Goal: Task Accomplishment & Management: Manage account settings

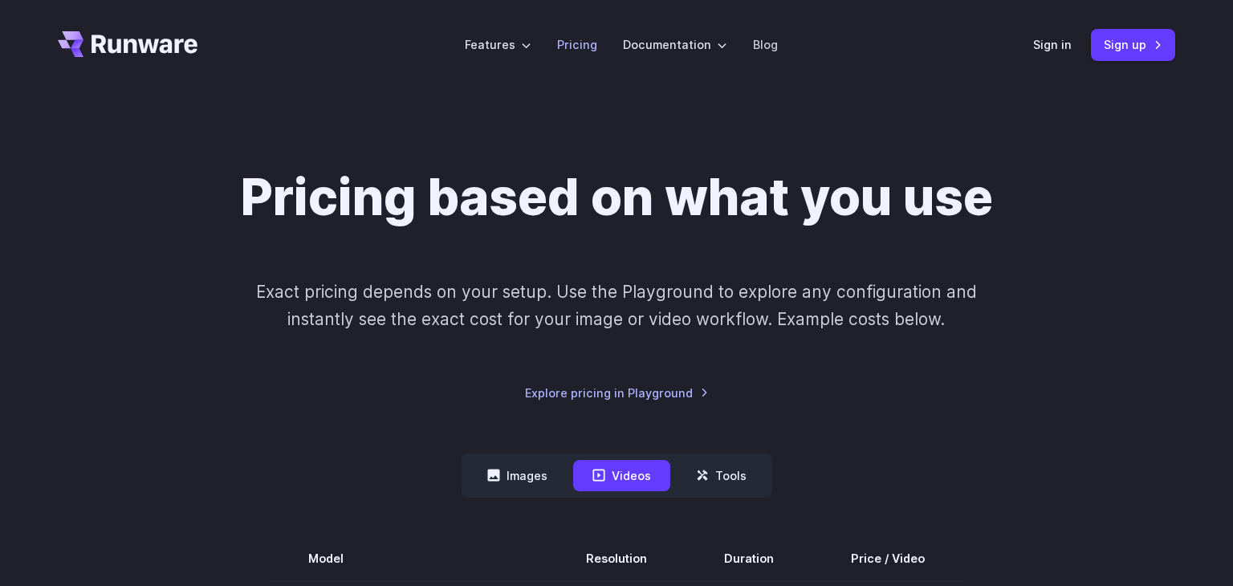
click at [593, 46] on link "Pricing" at bounding box center [577, 44] width 40 height 18
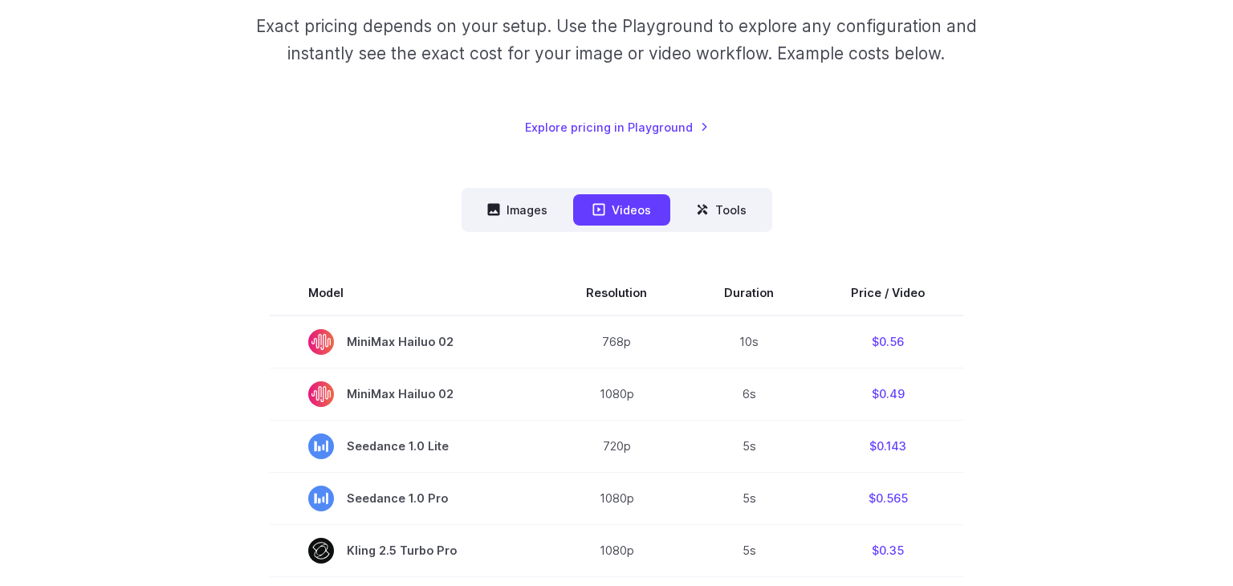
scroll to position [265, 0]
click at [531, 213] on button "Images" at bounding box center [517, 210] width 99 height 31
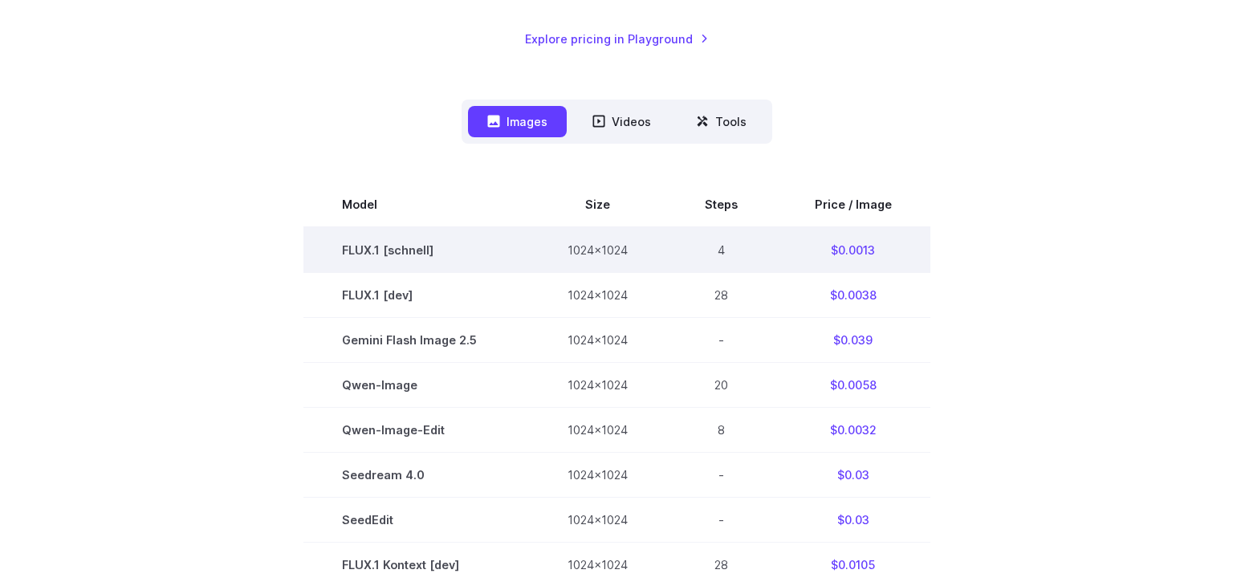
scroll to position [355, 0]
click at [389, 250] on td "FLUX.1 [schnell]" at bounding box center [416, 249] width 226 height 46
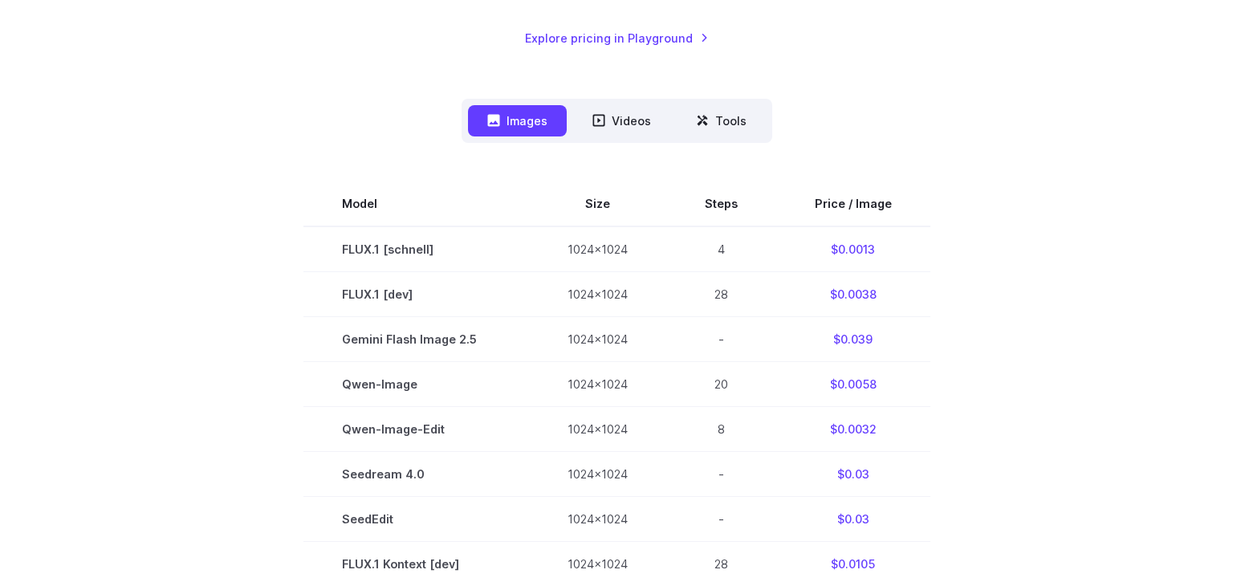
scroll to position [0, 0]
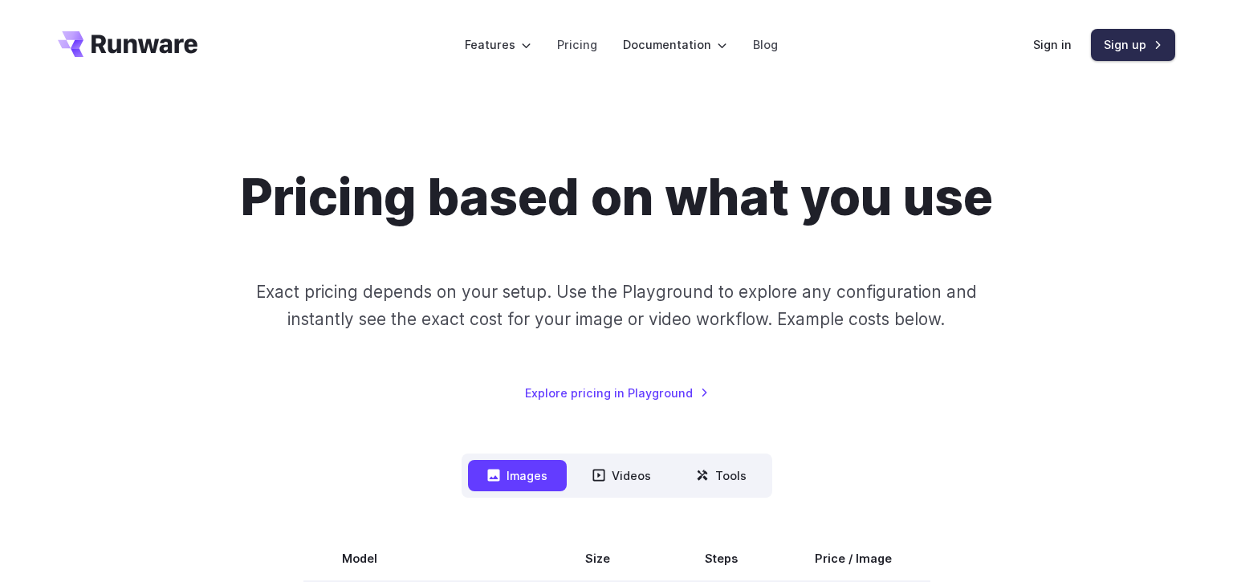
click at [1164, 52] on link "Sign up" at bounding box center [1133, 44] width 84 height 31
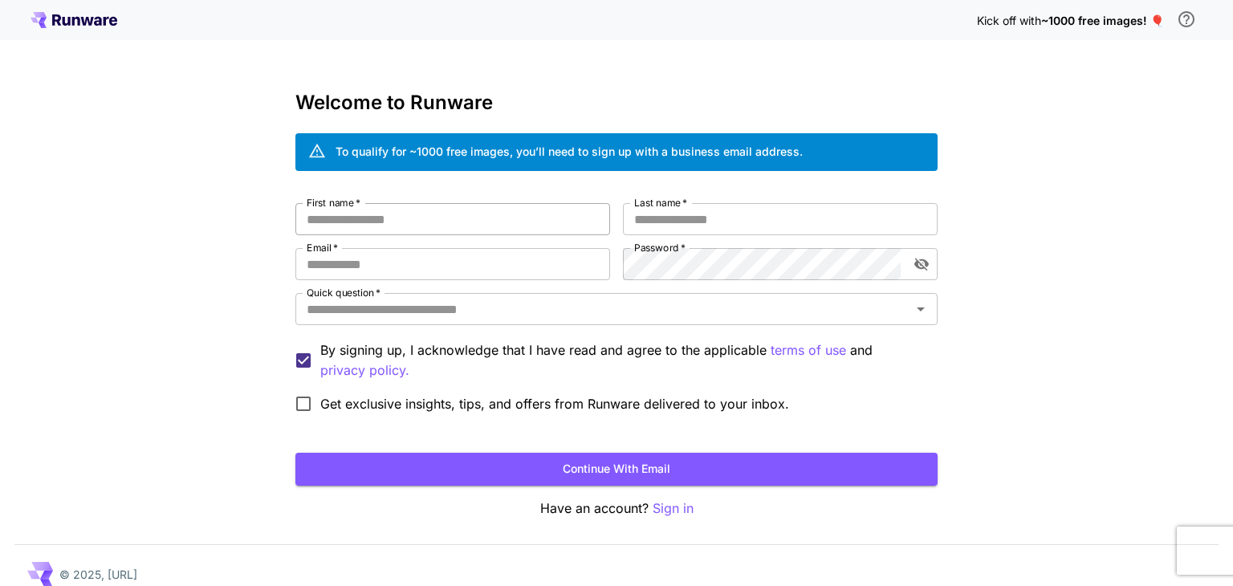
click at [462, 218] on input "First name   *" at bounding box center [452, 219] width 315 height 32
type input "******"
type input "***"
type input "**********"
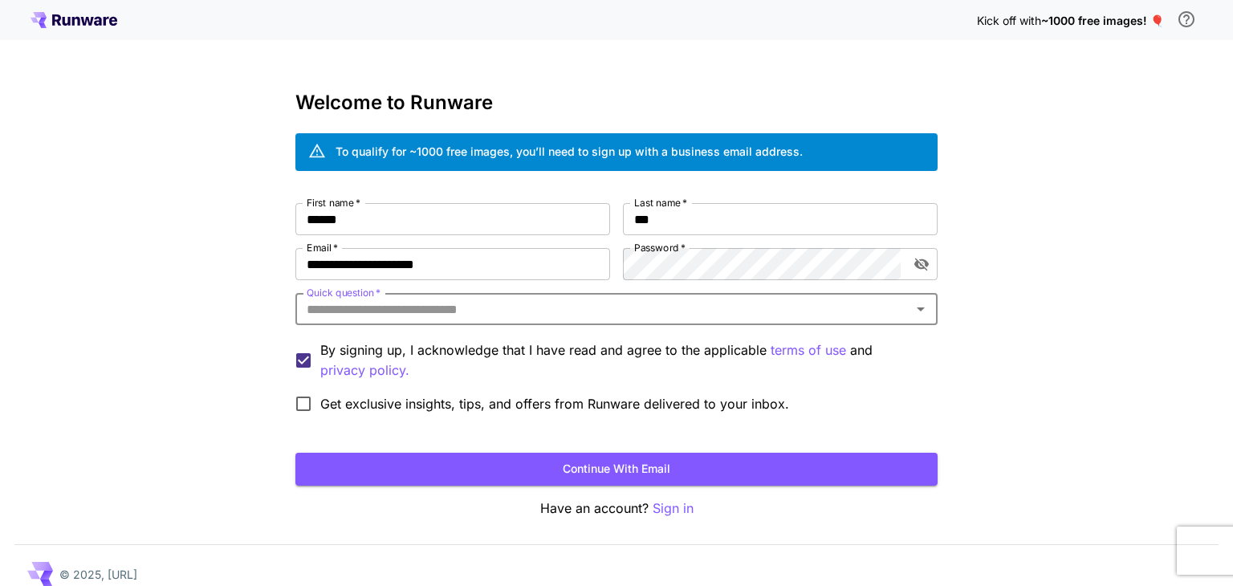
click at [770, 319] on input "Quick question   *" at bounding box center [603, 309] width 606 height 22
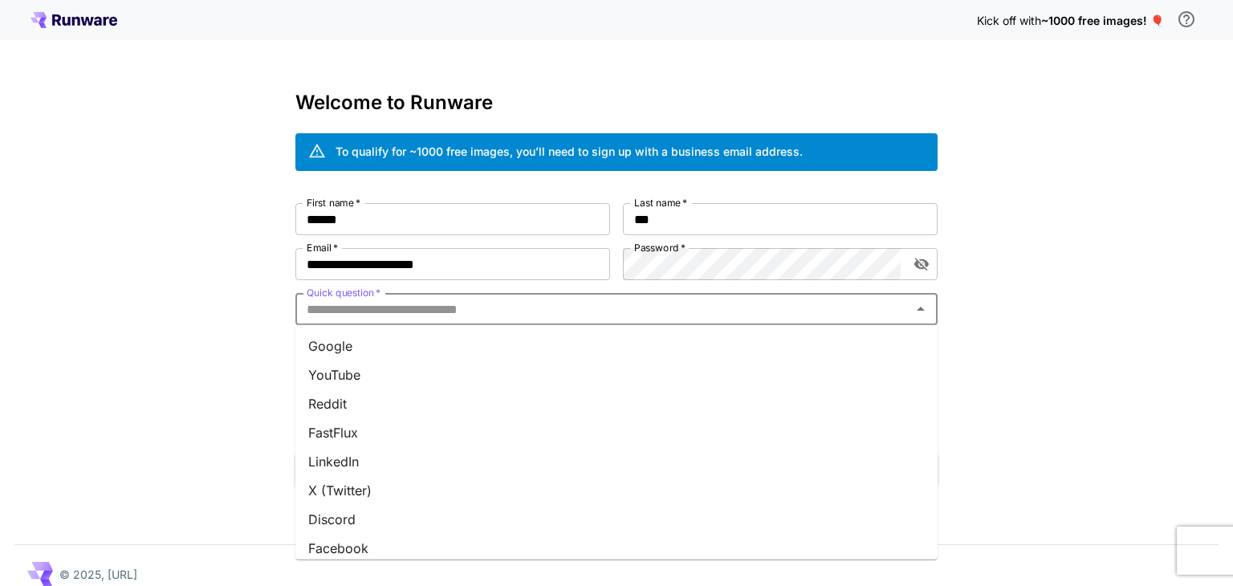
click at [759, 343] on li "Google" at bounding box center [616, 346] width 642 height 29
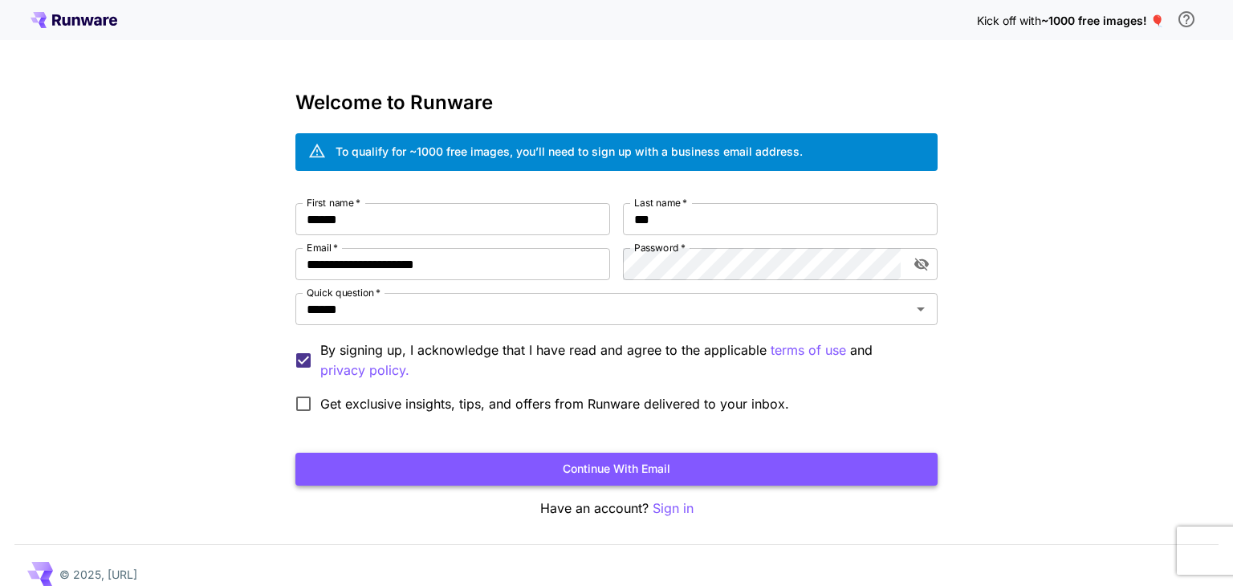
click at [362, 462] on button "Continue with email" at bounding box center [616, 469] width 642 height 33
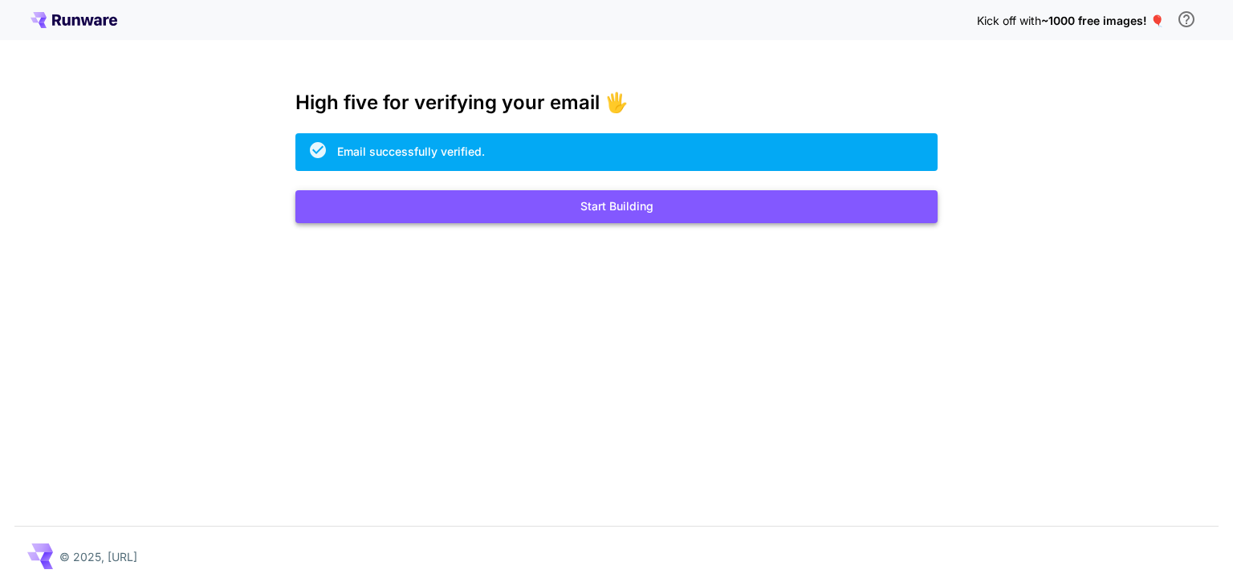
click at [727, 202] on button "Start Building" at bounding box center [616, 206] width 642 height 33
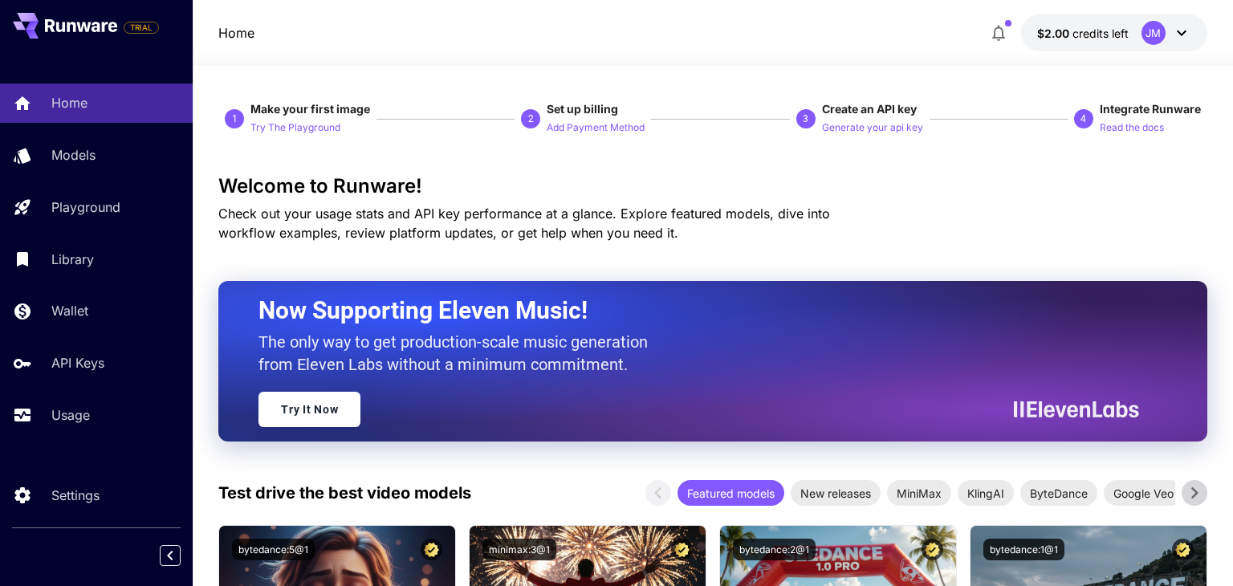
click at [1179, 32] on icon at bounding box center [1181, 32] width 19 height 19
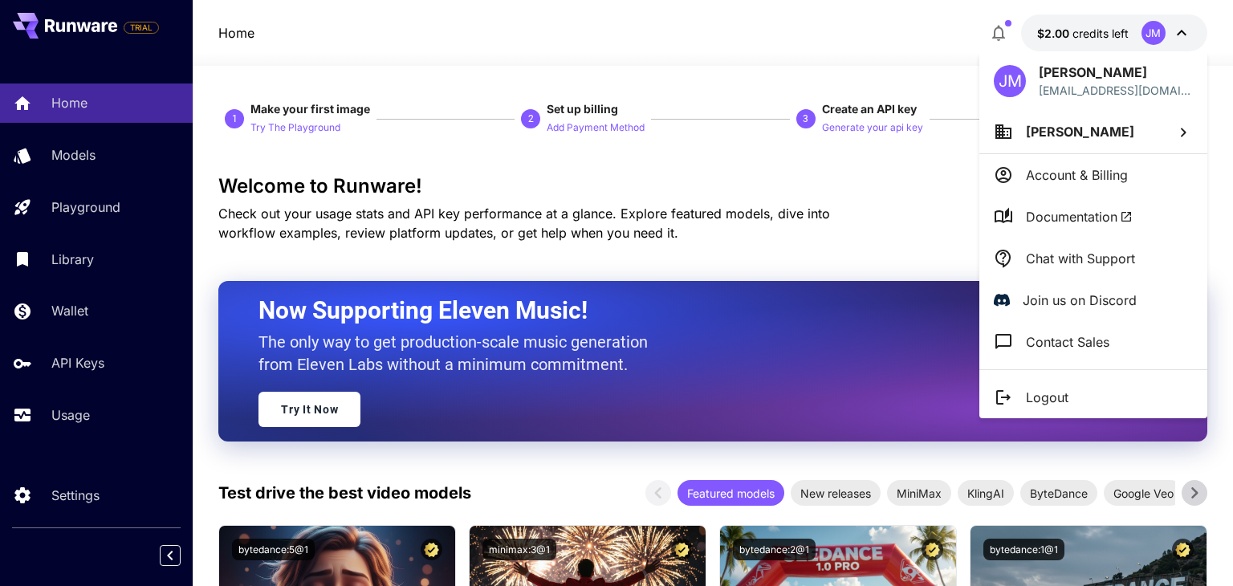
click at [1182, 27] on div at bounding box center [616, 293] width 1233 height 586
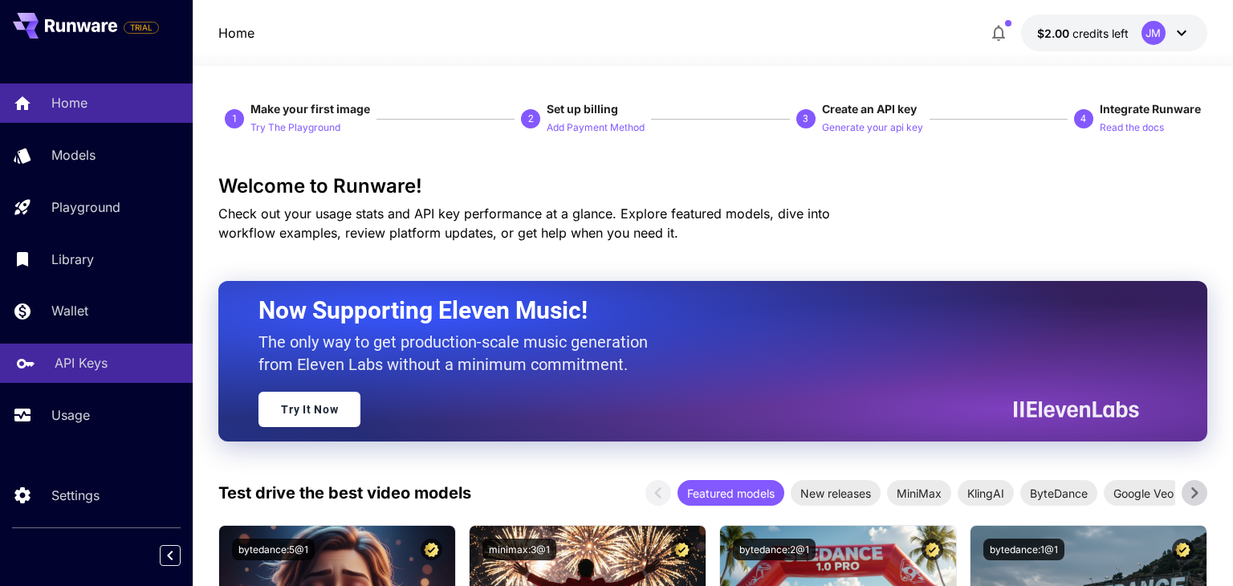
click at [71, 367] on p "API Keys" at bounding box center [81, 362] width 53 height 19
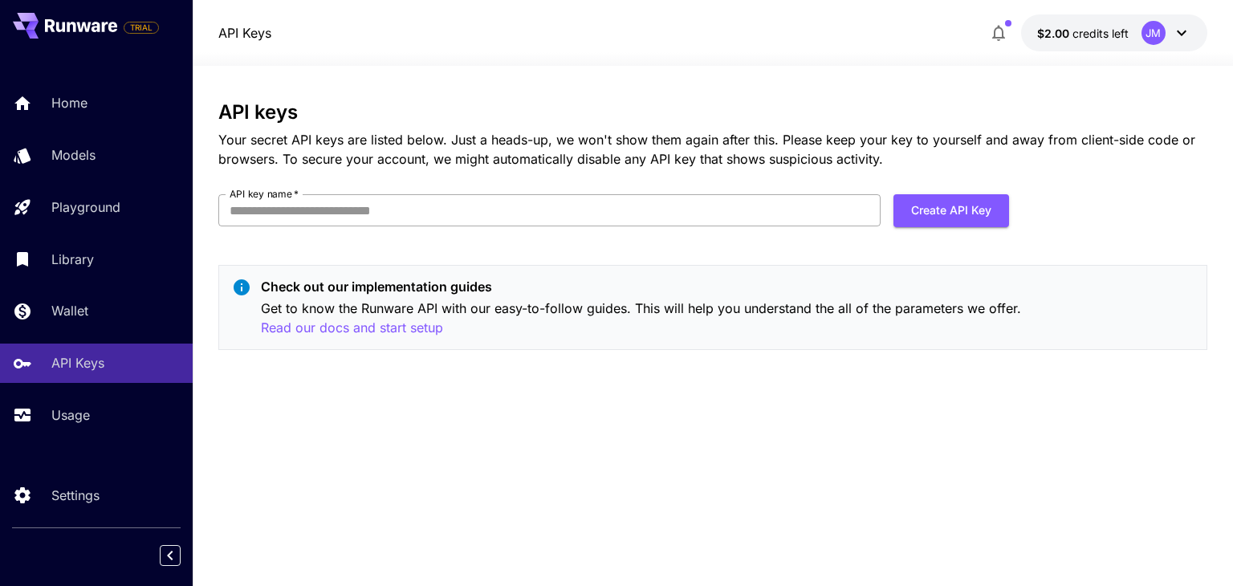
click at [417, 218] on input "API key name   *" at bounding box center [549, 210] width 662 height 32
type input "********"
click at [946, 214] on button "Create API Key" at bounding box center [951, 210] width 116 height 33
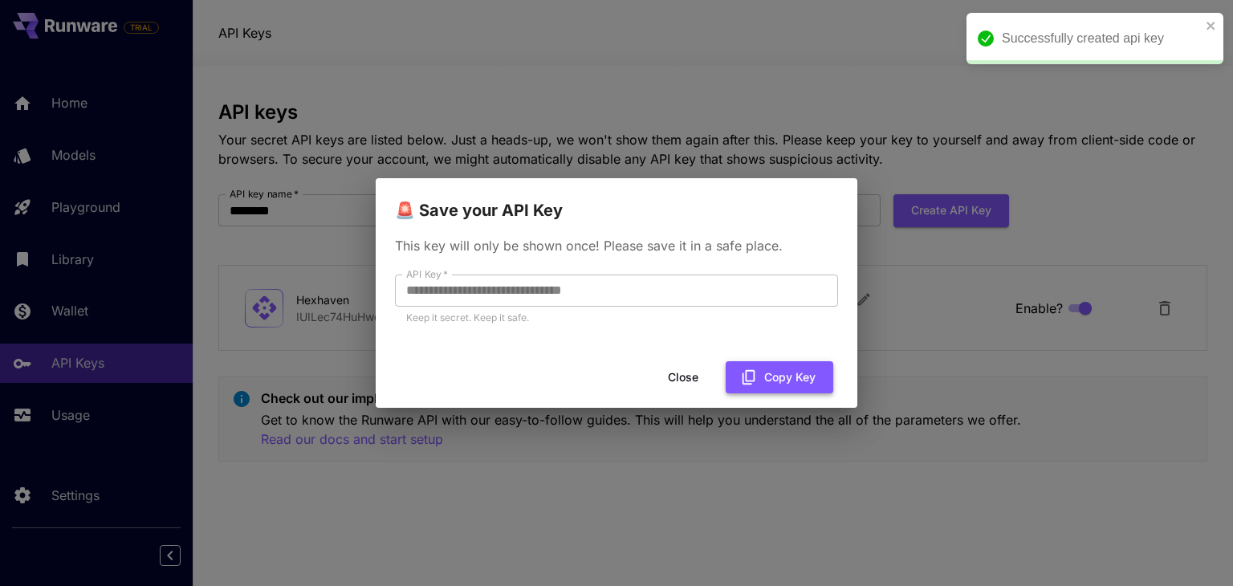
click at [755, 379] on icon "button" at bounding box center [749, 377] width 18 height 18
click at [708, 50] on div "**********" at bounding box center [616, 293] width 1233 height 586
click at [682, 380] on button "Close" at bounding box center [683, 377] width 72 height 33
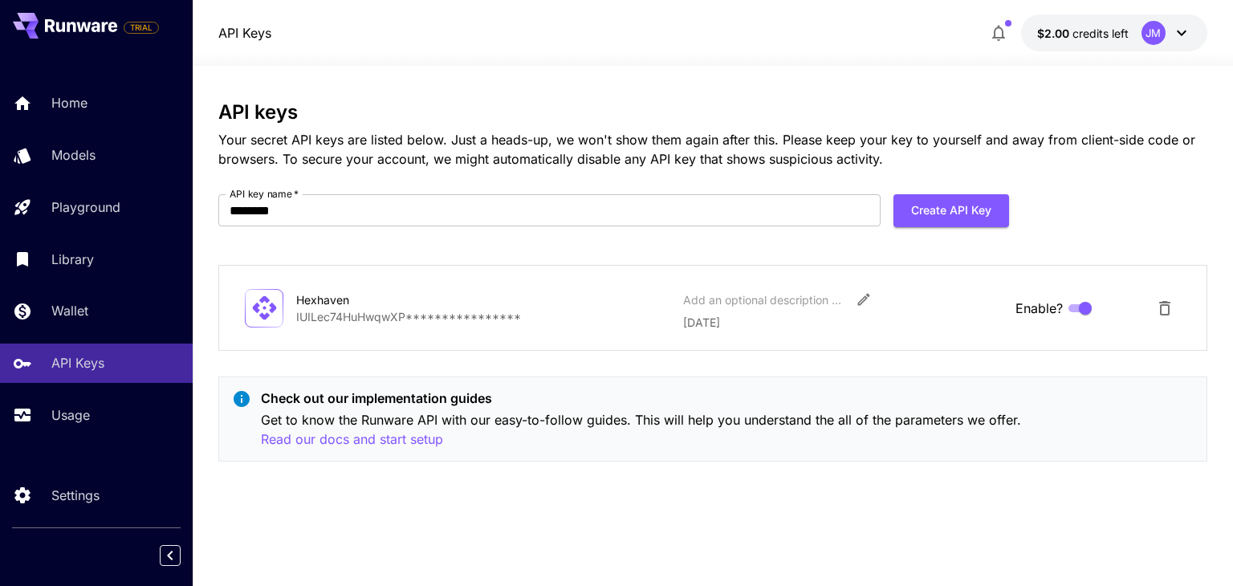
click at [729, 185] on div "**********" at bounding box center [712, 287] width 988 height 373
click at [329, 438] on p "Read our docs and start setup" at bounding box center [352, 439] width 182 height 20
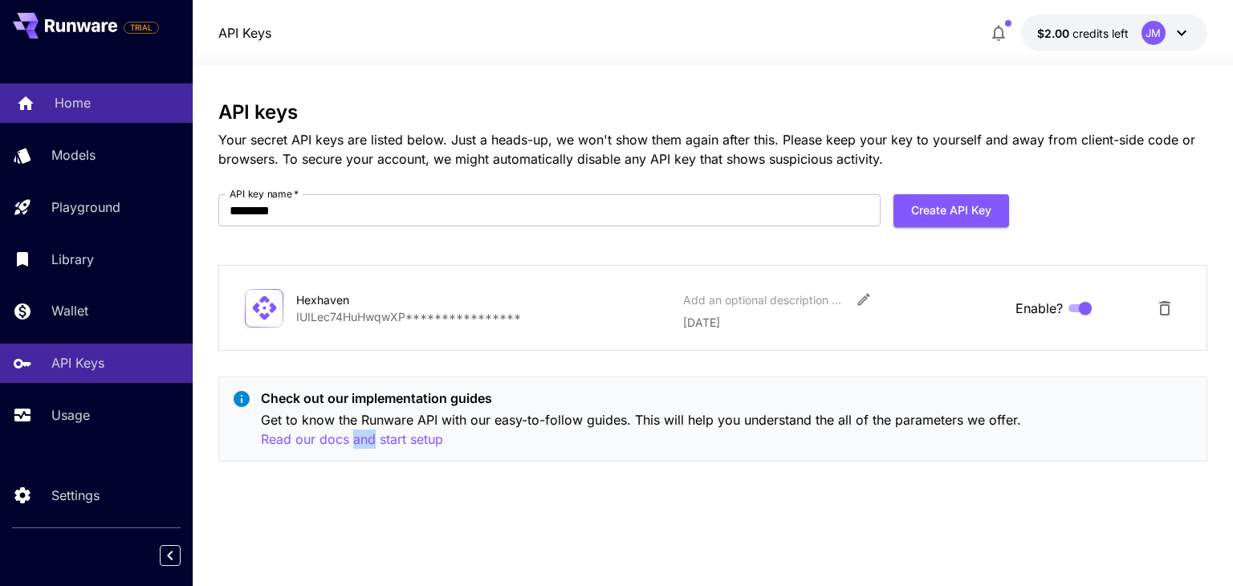
click at [99, 97] on div "Home" at bounding box center [117, 102] width 125 height 19
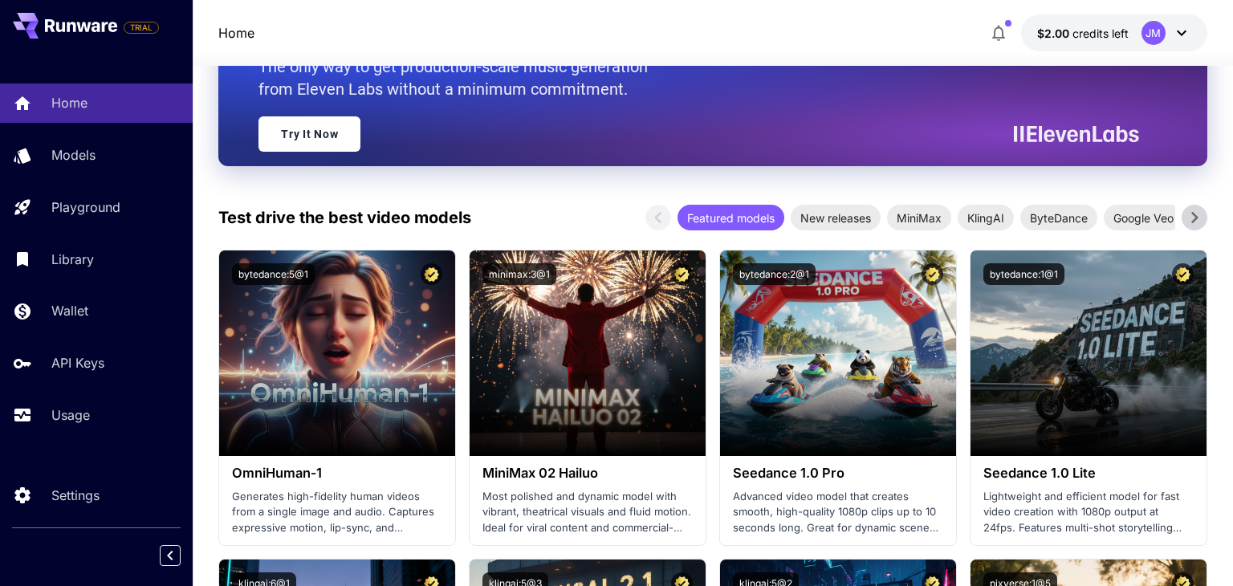
scroll to position [277, 0]
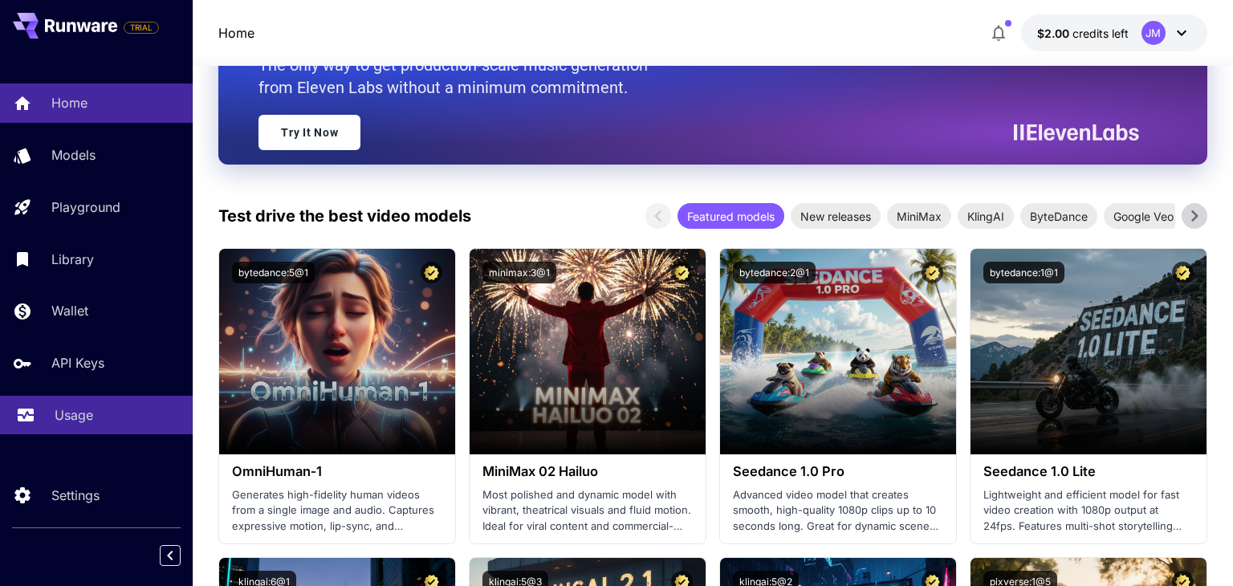
click at [68, 418] on p "Usage" at bounding box center [74, 414] width 39 height 19
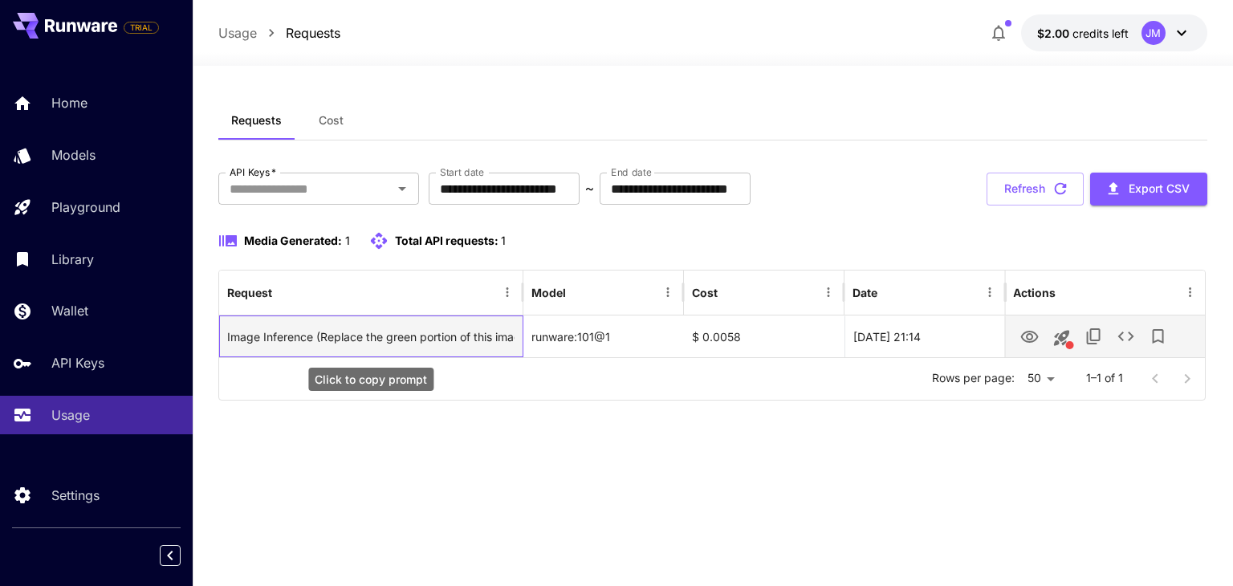
click at [481, 338] on div "Image Inference (Replace the green portion of this image with a fantasy style d…" at bounding box center [370, 336] width 287 height 41
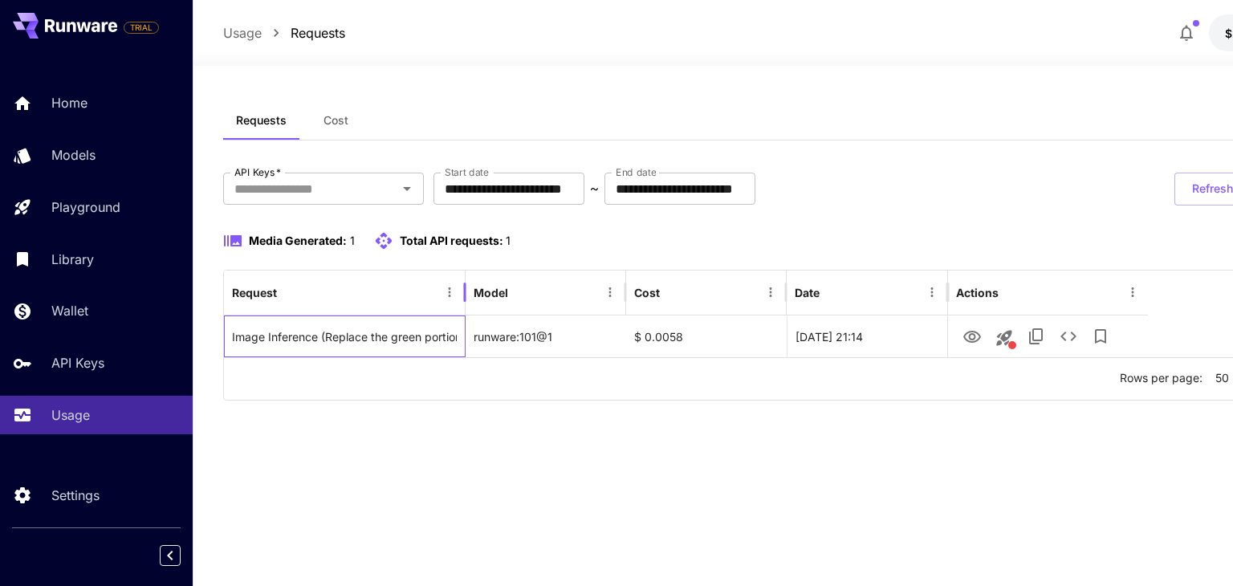
drag, startPoint x: 523, startPoint y: 311, endPoint x: 465, endPoint y: 251, distance: 83.5
click at [465, 251] on div "Media Generated: 1 Total API requests: 1 Request Model Cost Date Actions Image …" at bounding box center [808, 315] width 1171 height 169
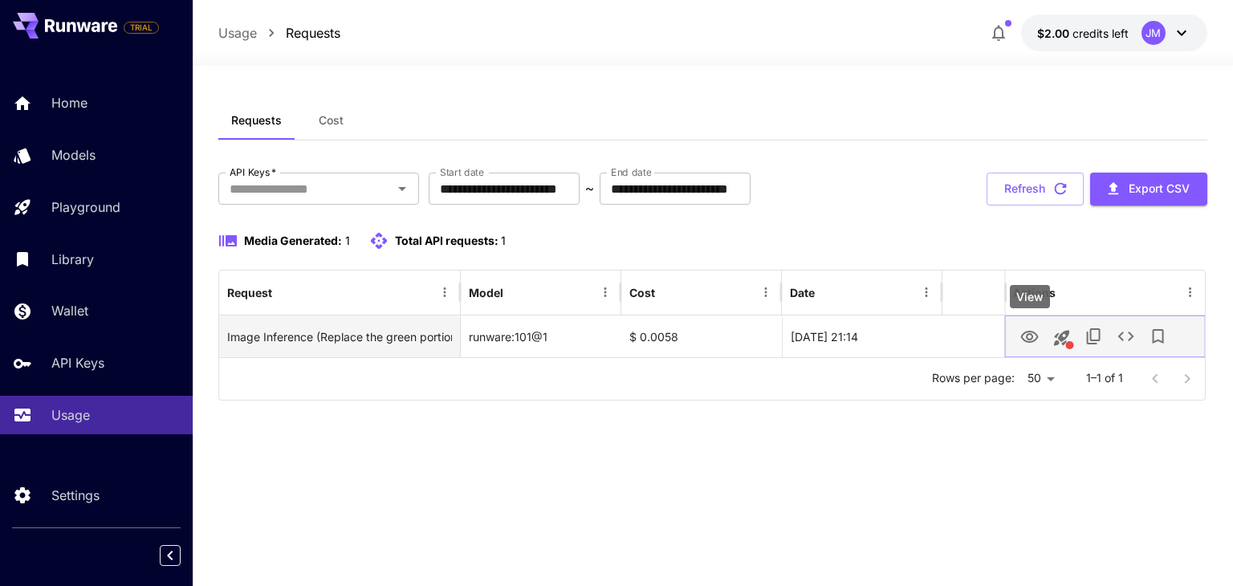
click at [1027, 336] on icon "View" at bounding box center [1029, 337] width 18 height 12
click at [1132, 334] on icon "See details" at bounding box center [1125, 336] width 19 height 19
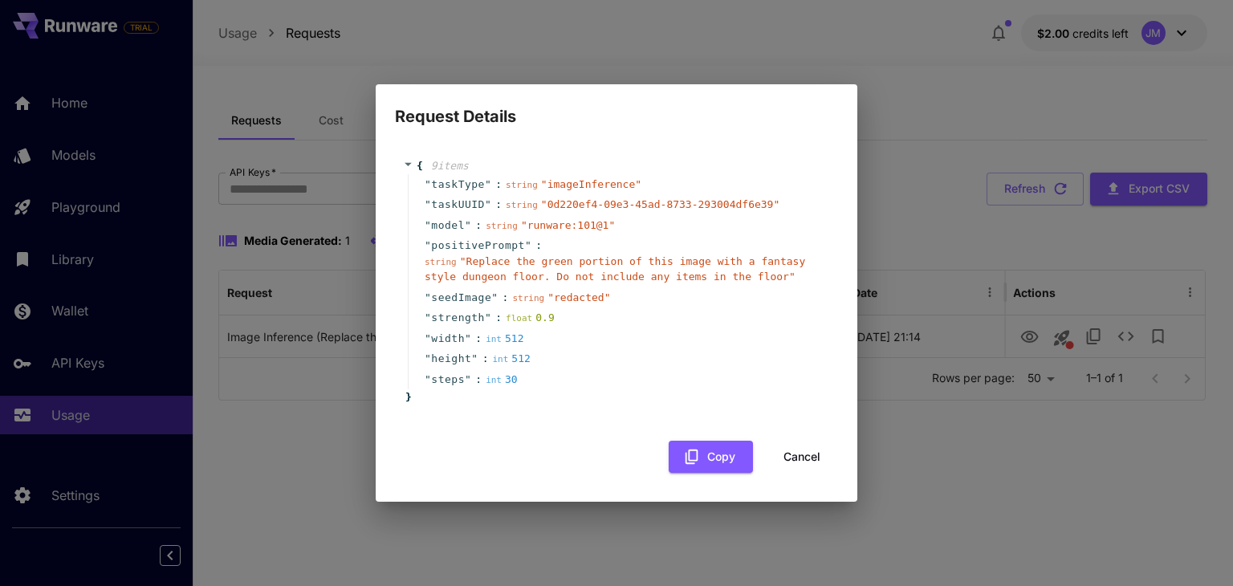
click at [794, 453] on button "Cancel" at bounding box center [802, 457] width 72 height 33
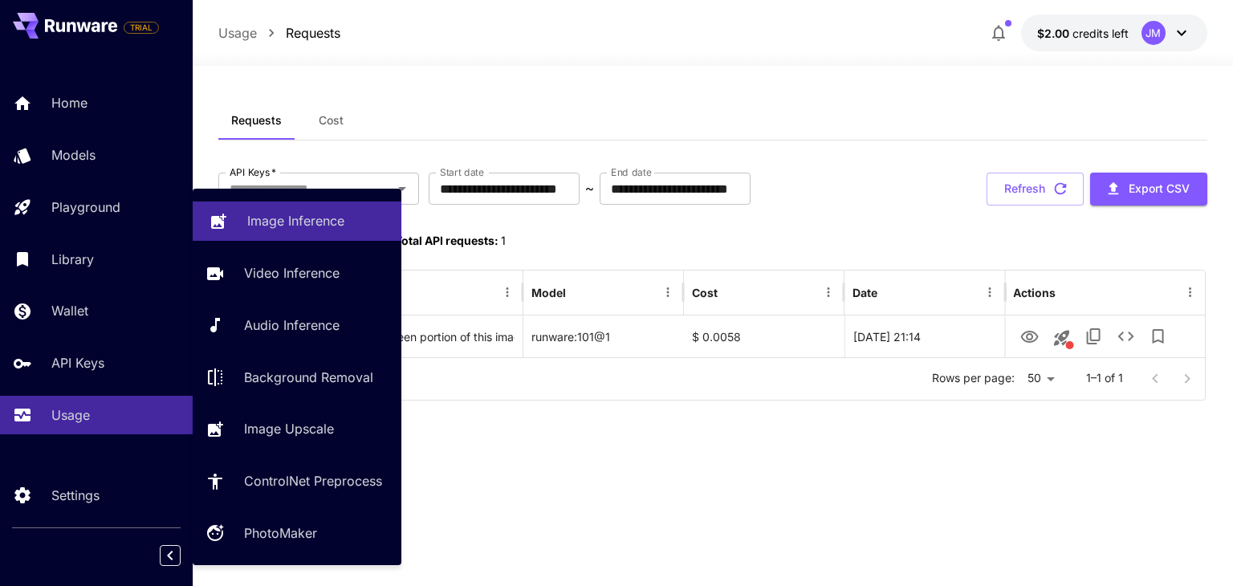
click at [299, 226] on p "Image Inference" at bounding box center [295, 220] width 97 height 19
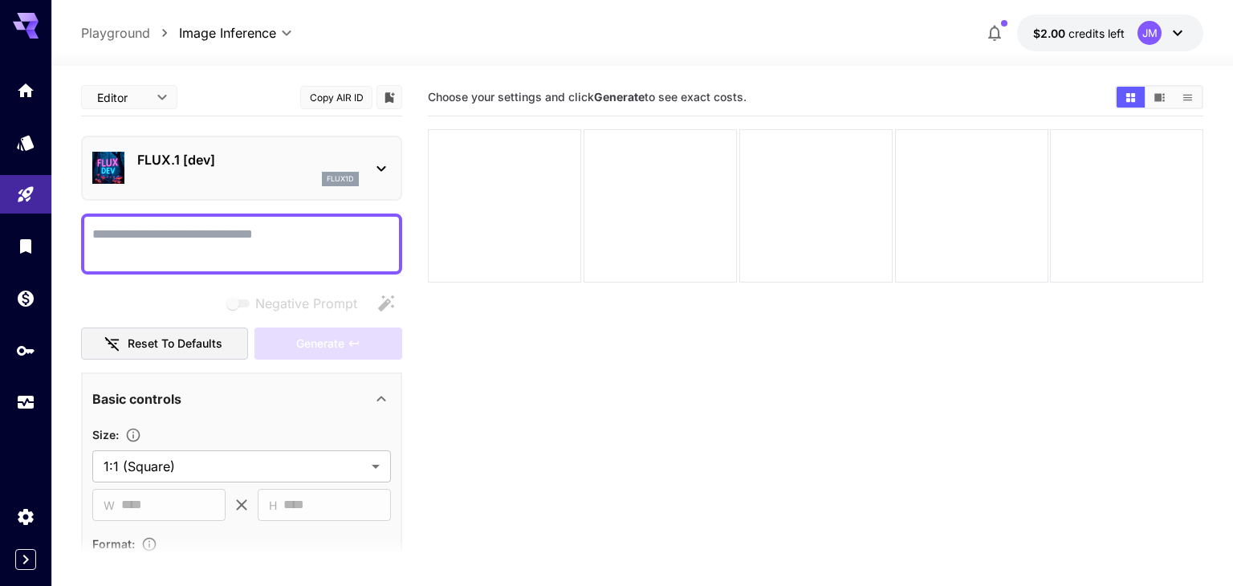
click at [374, 169] on icon at bounding box center [381, 168] width 19 height 19
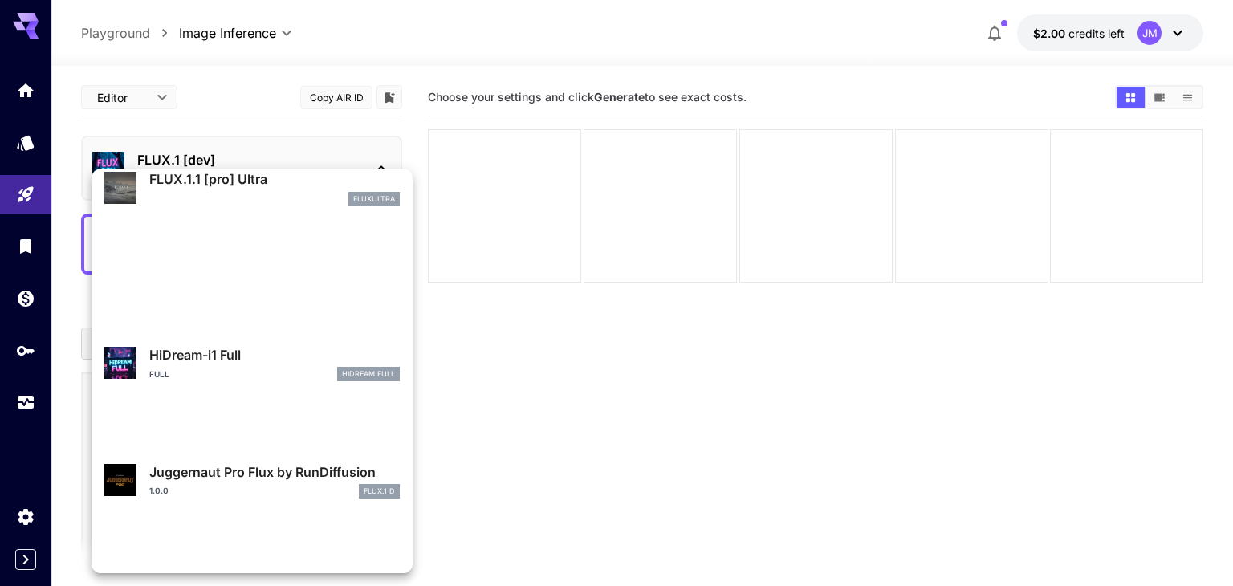
scroll to position [1298, 0]
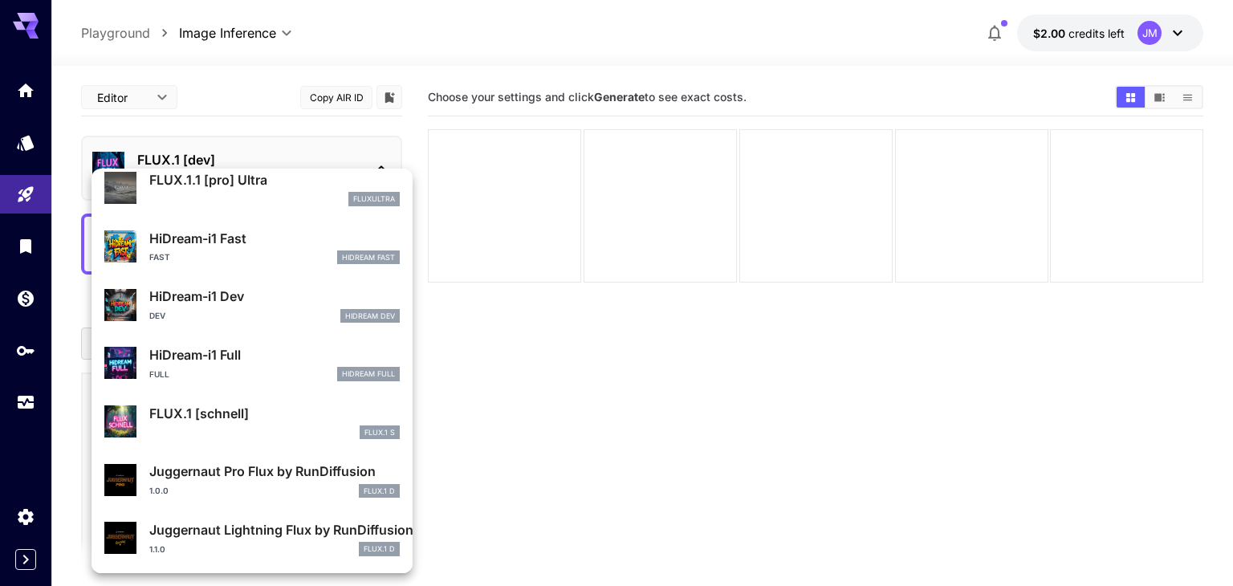
click at [281, 426] on div "FLUX.1 S" at bounding box center [274, 432] width 250 height 14
type input "*"
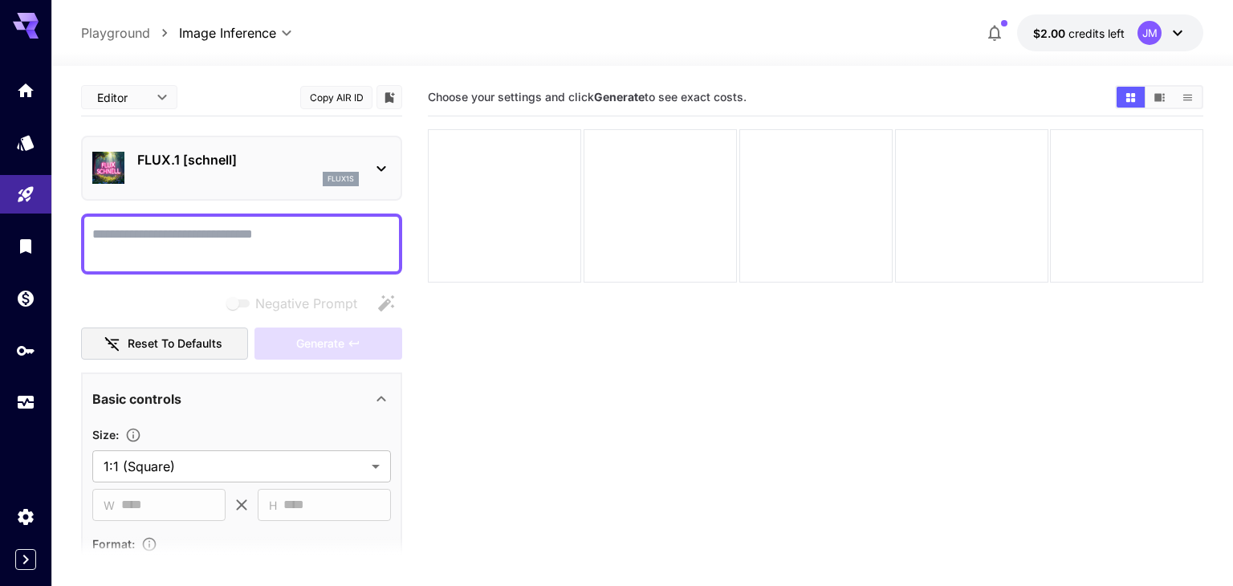
click at [282, 238] on textarea "Negative Prompt" at bounding box center [241, 244] width 299 height 39
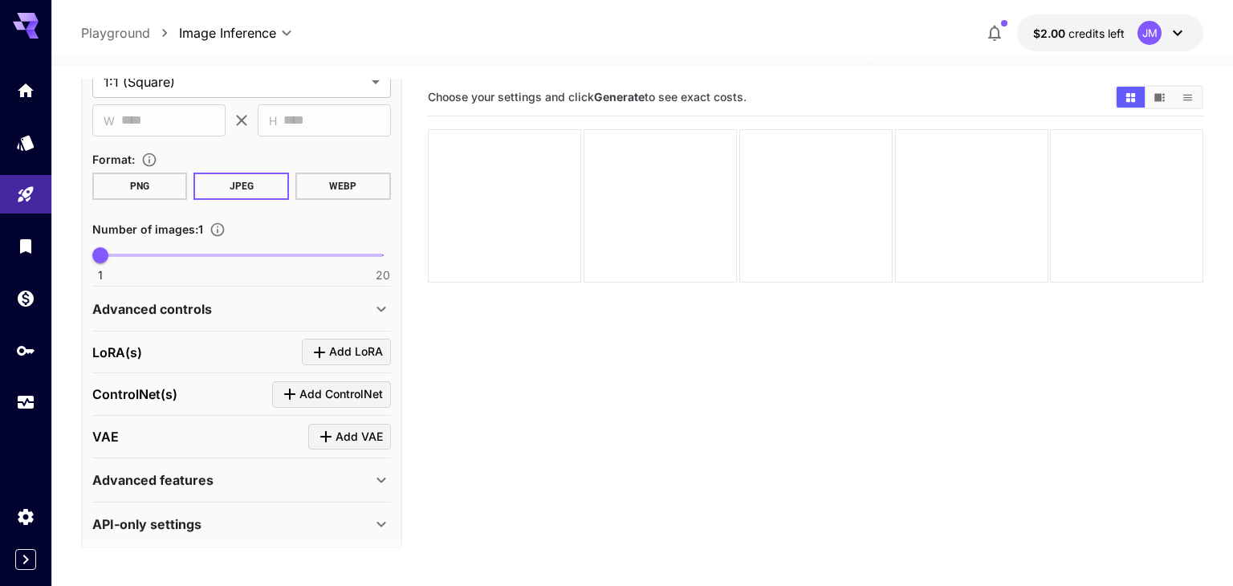
scroll to position [392, 0]
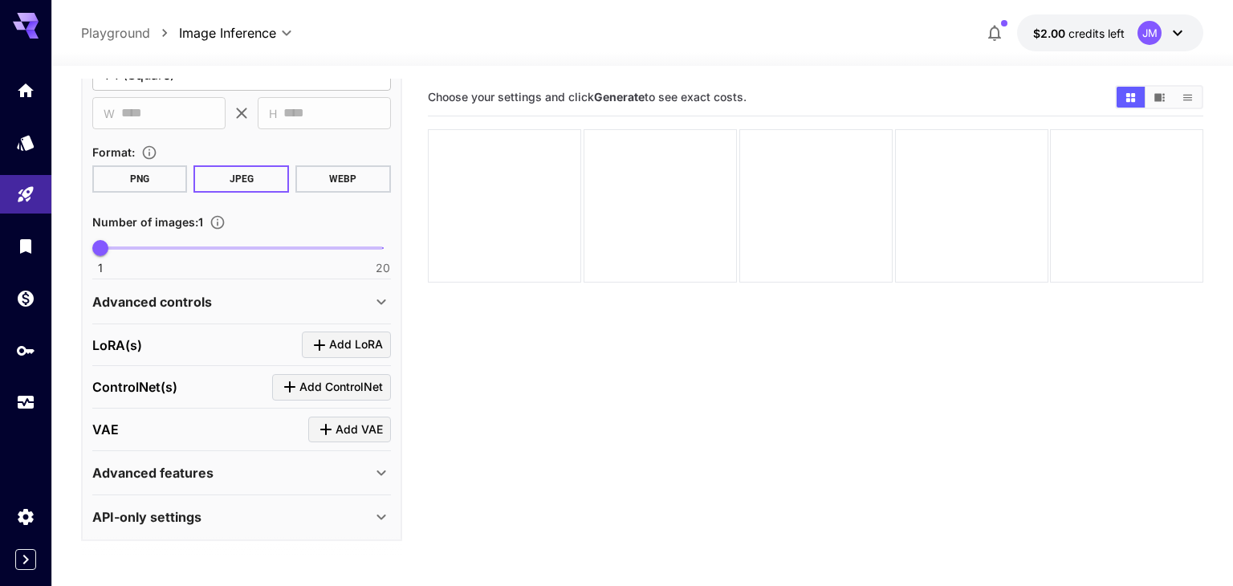
click at [375, 295] on icon at bounding box center [381, 301] width 19 height 19
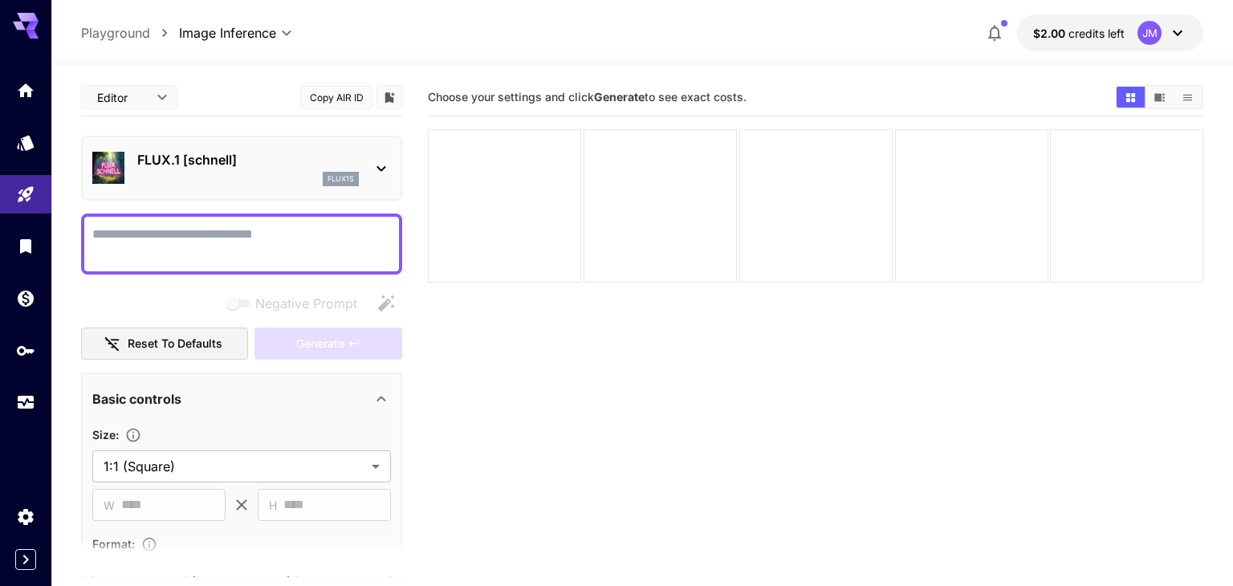
scroll to position [0, 0]
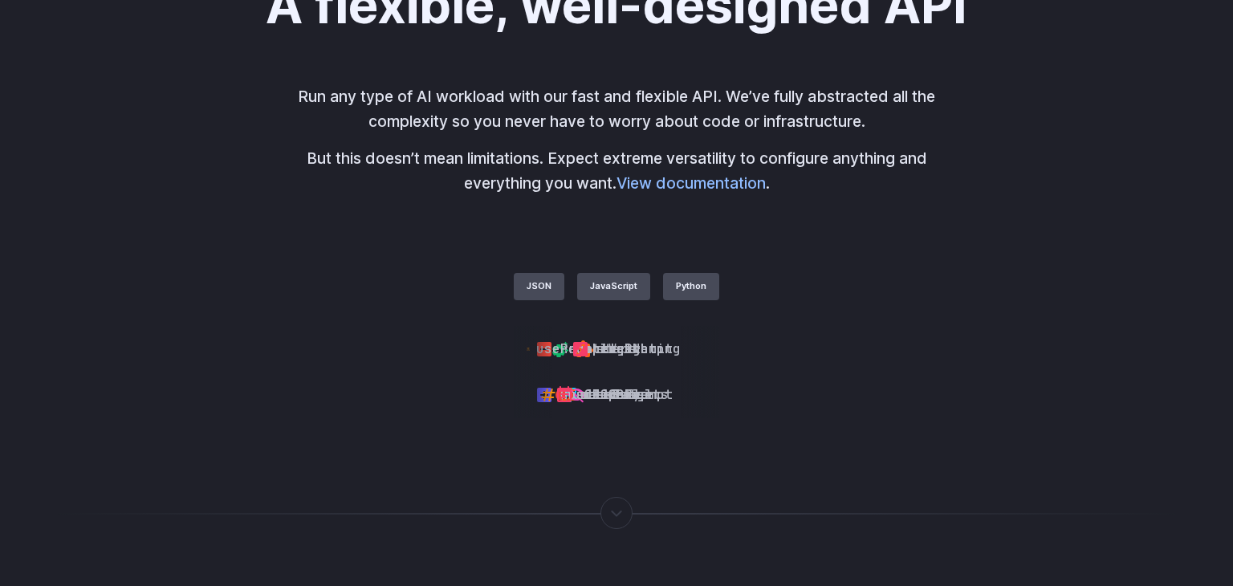
scroll to position [3877, 0]
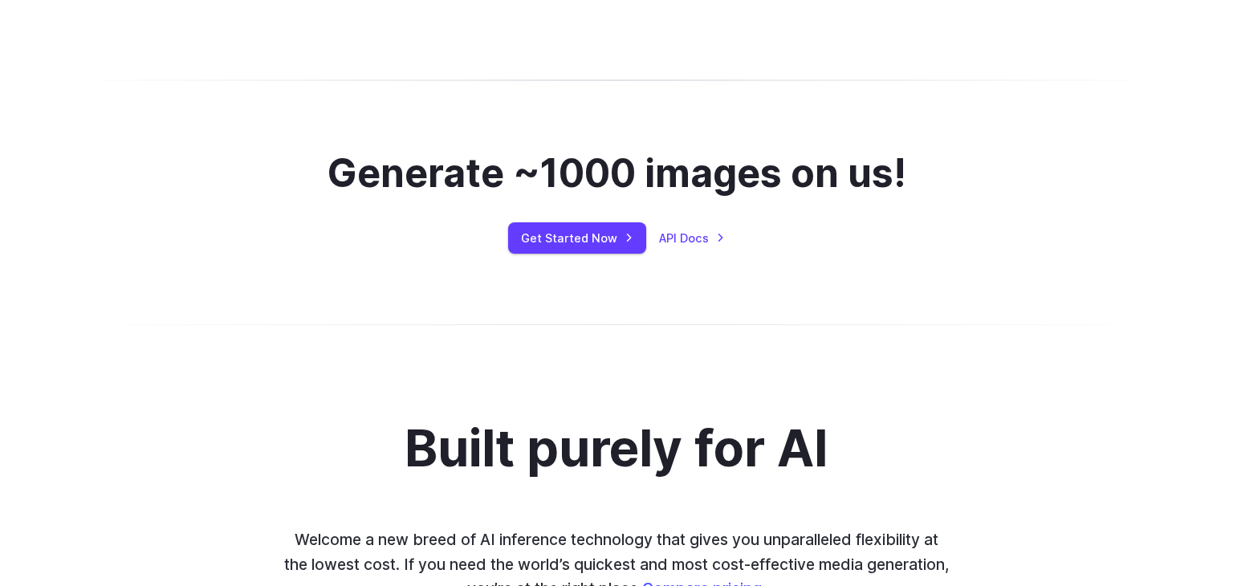
scroll to position [999, 0]
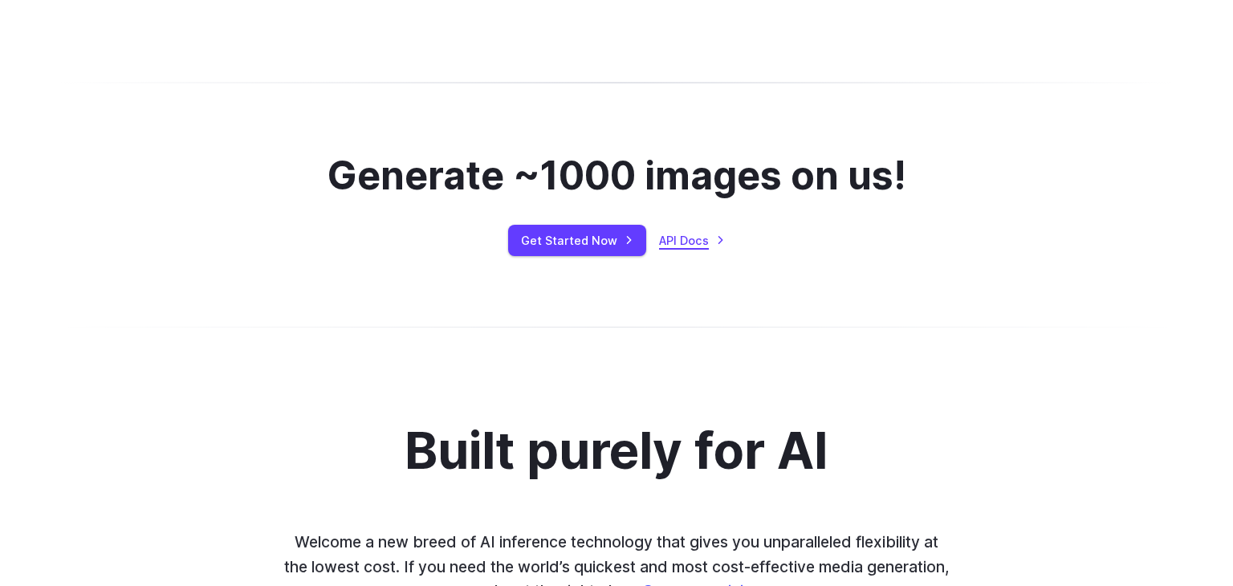
click at [705, 241] on link "API Docs" at bounding box center [692, 240] width 66 height 18
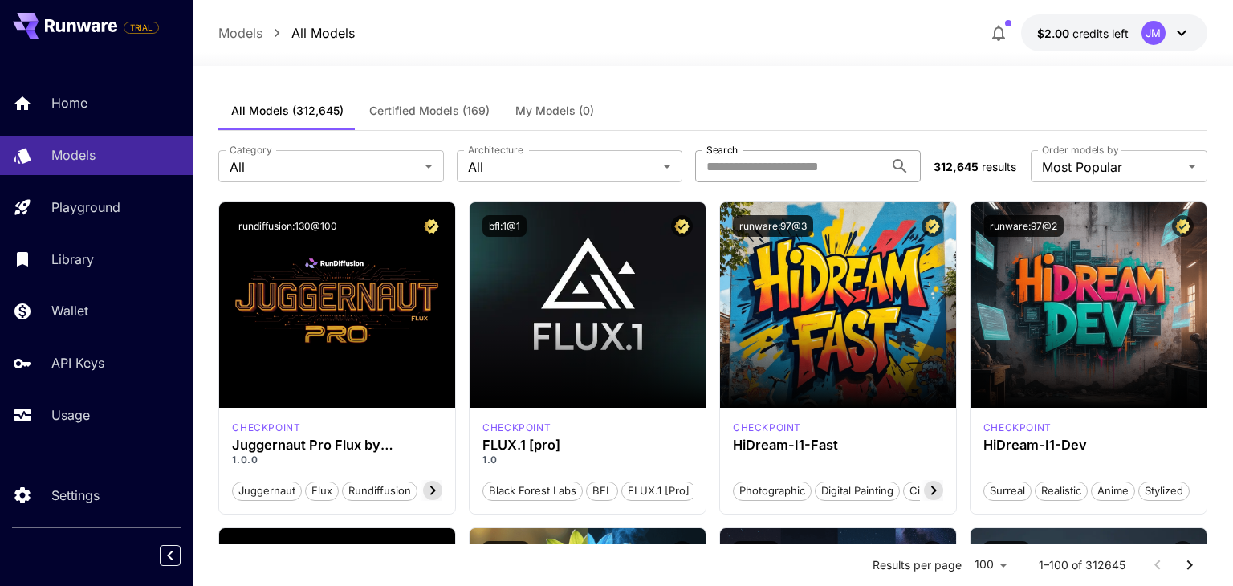
click at [743, 153] on input "Search" at bounding box center [789, 166] width 189 height 32
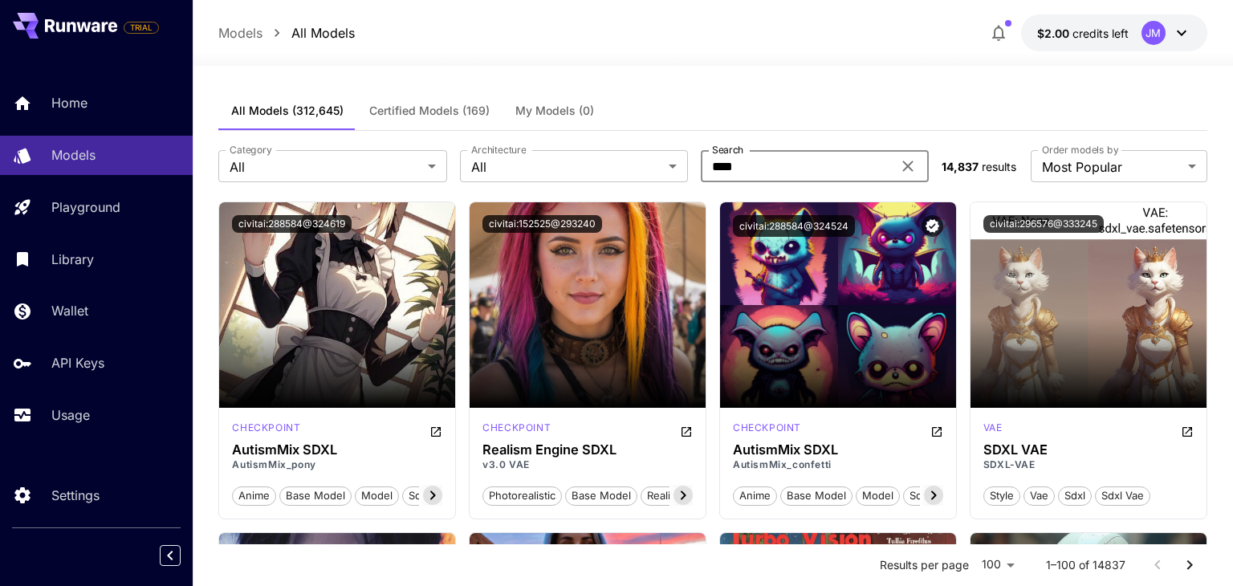
type input "****"
click at [497, 153] on label "Architecture" at bounding box center [498, 150] width 55 height 14
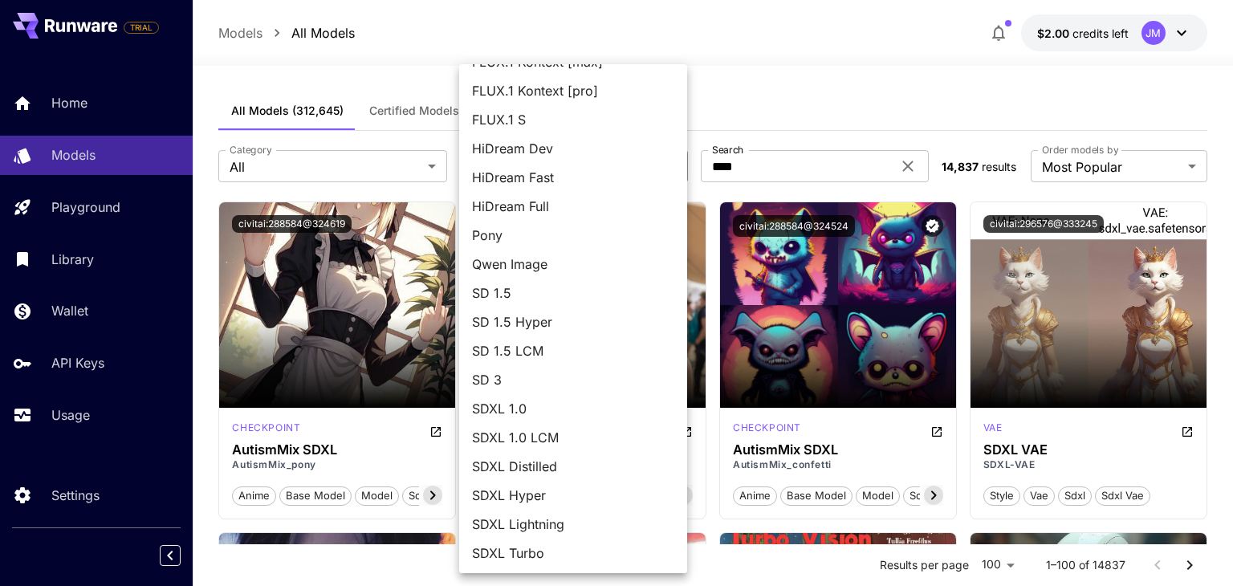
scroll to position [111, 0]
click at [405, 161] on div at bounding box center [616, 293] width 1233 height 586
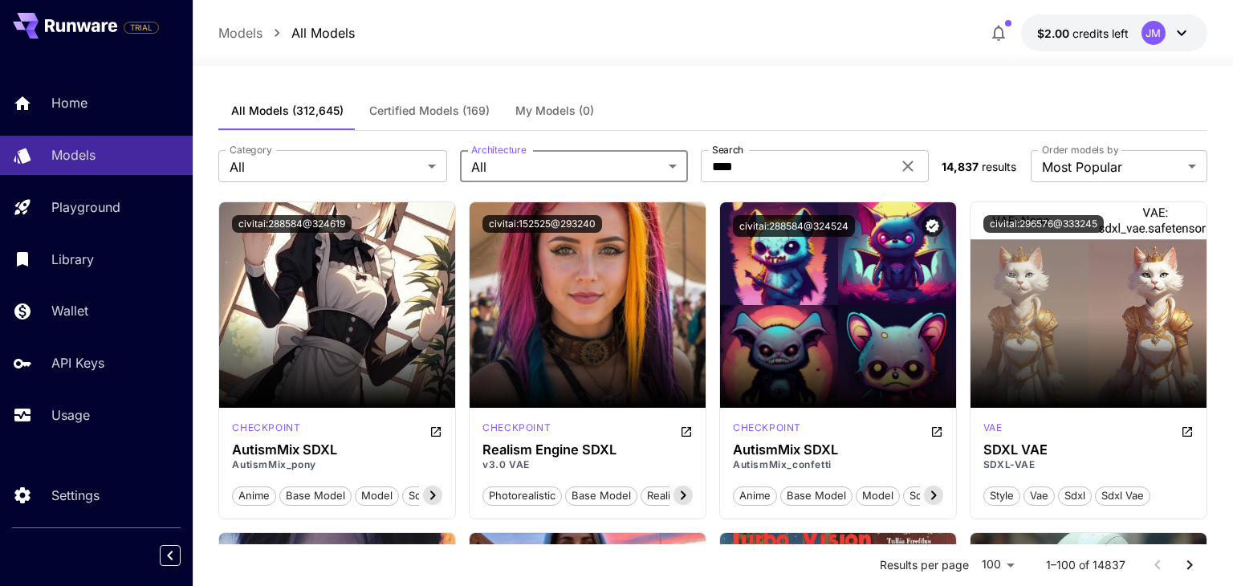
click at [405, 161] on div "All FLUX.1 D FLUX.1 Kontext [dev] FLUX.1 Kontext [max] FLUX.1 Kontext [pro] FLU…" at bounding box center [616, 293] width 1233 height 586
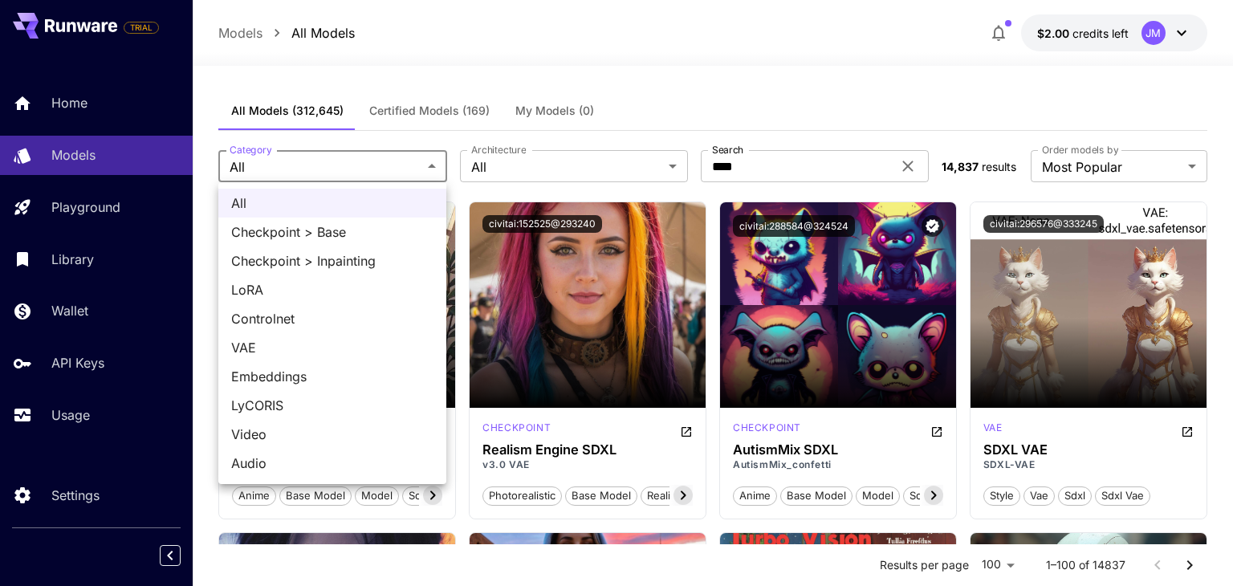
click at [405, 161] on div at bounding box center [616, 293] width 1233 height 586
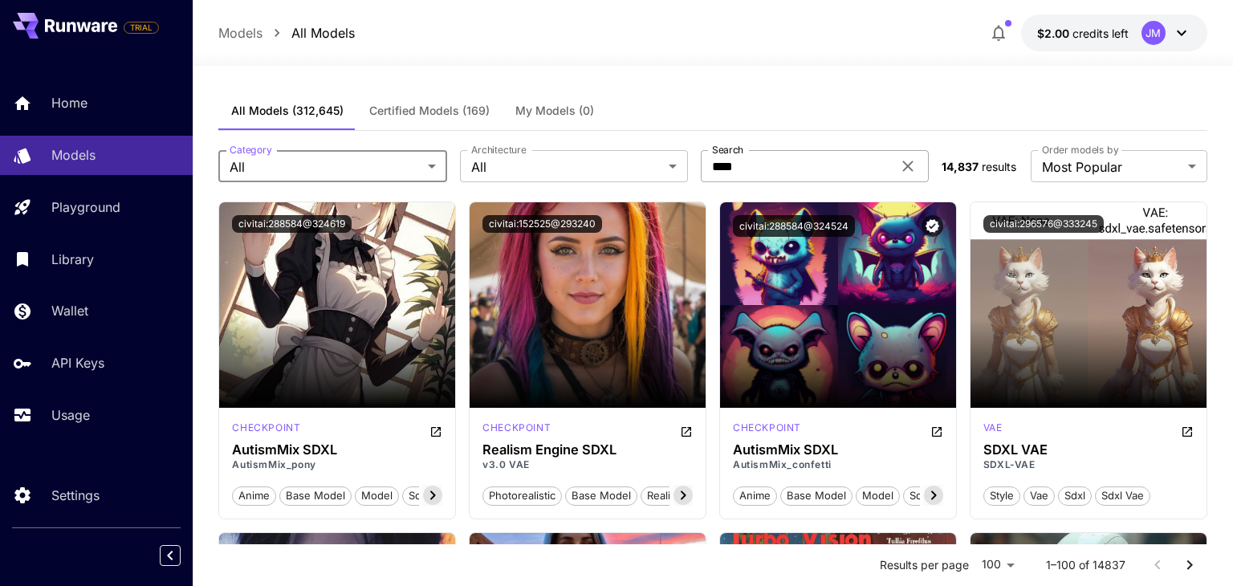
click at [753, 168] on input "****" at bounding box center [796, 166] width 191 height 32
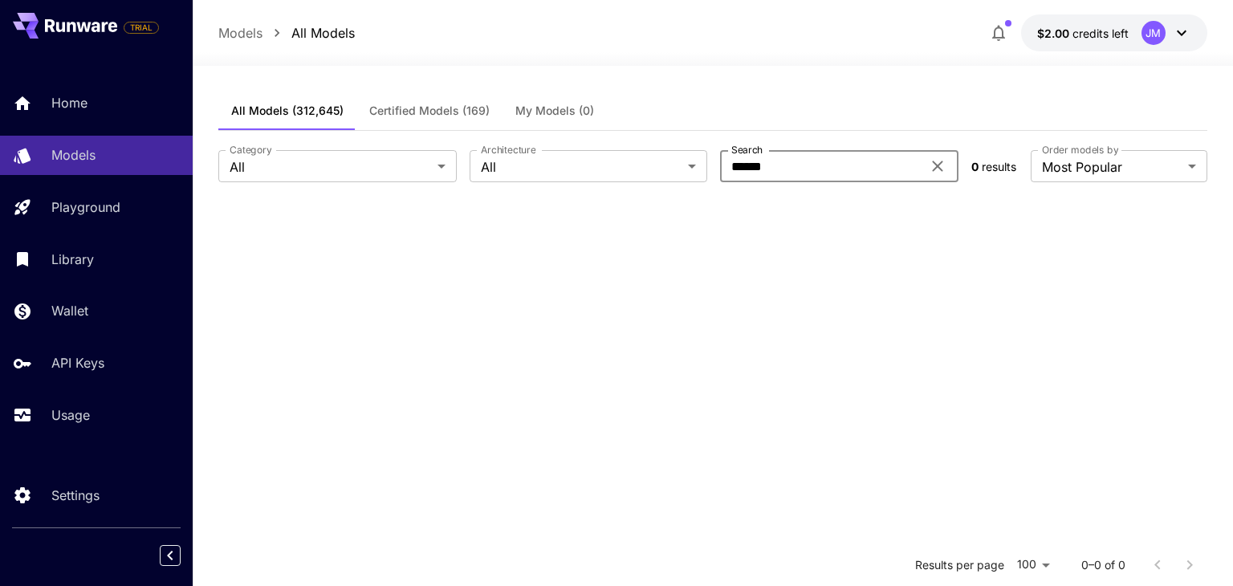
click at [797, 155] on input "******" at bounding box center [820, 166] width 201 height 32
type input "*"
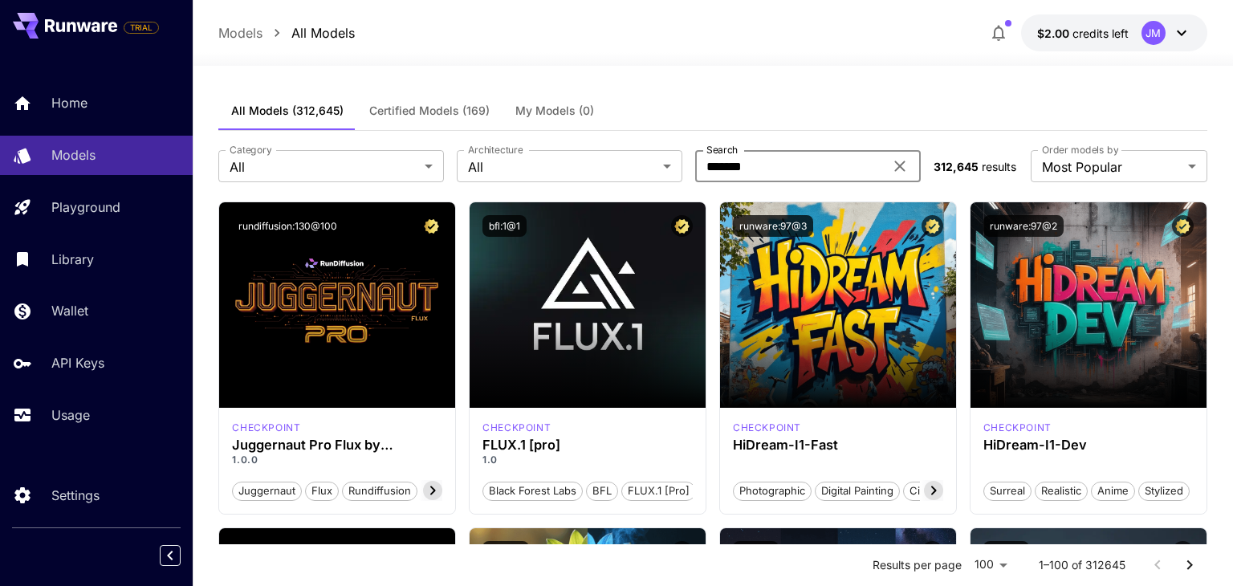
type input "*******"
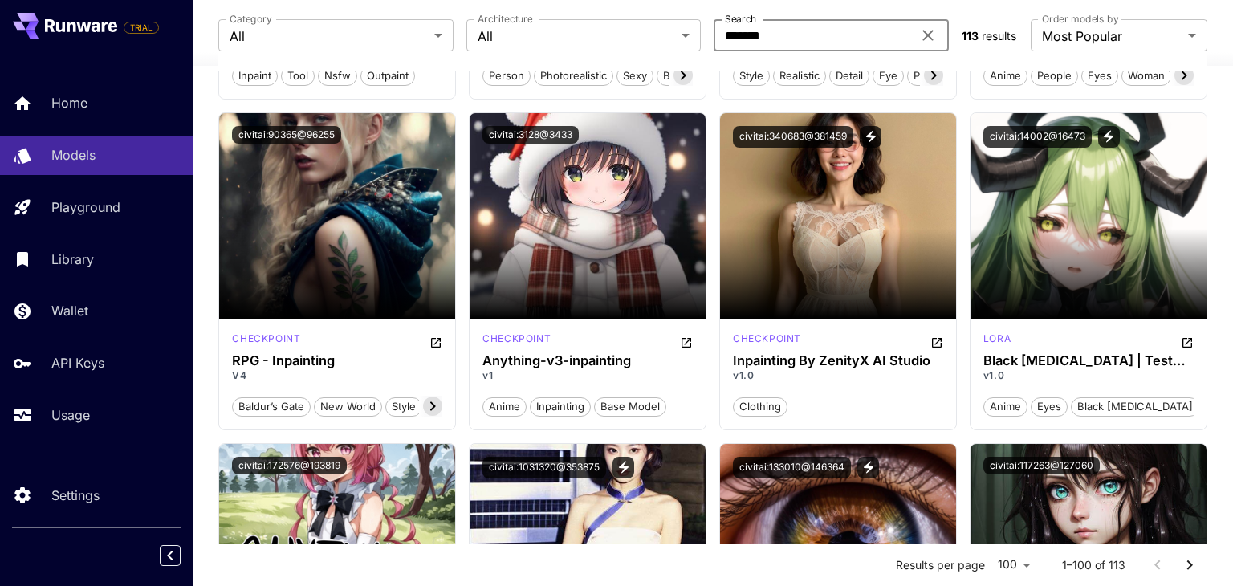
scroll to position [756, 0]
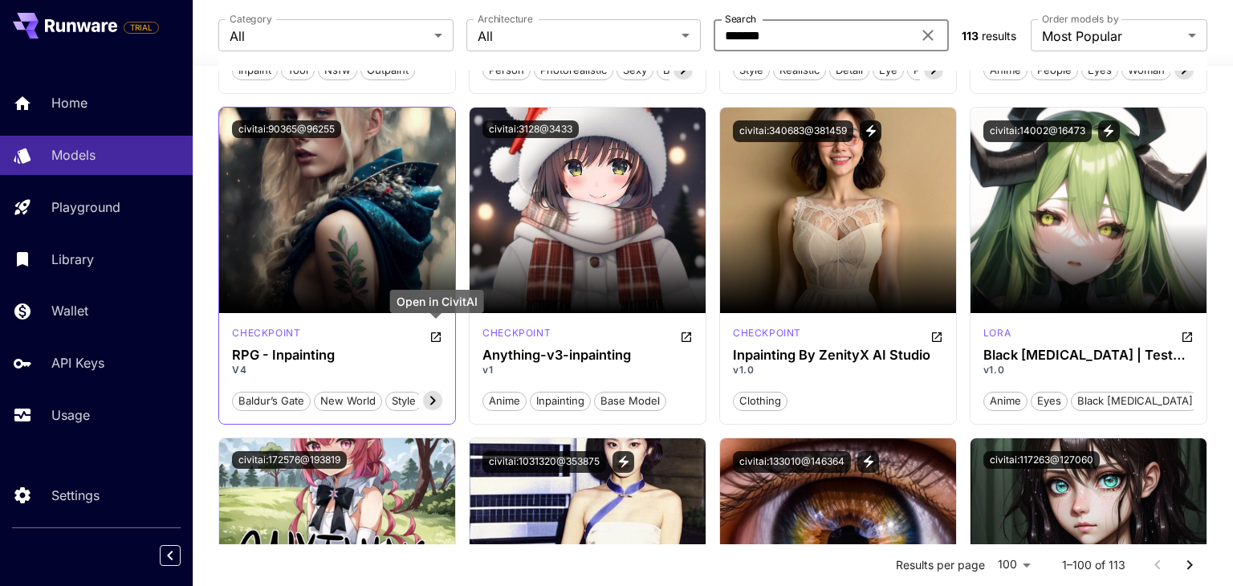
click at [441, 336] on icon "Open in CivitAI" at bounding box center [435, 337] width 13 height 13
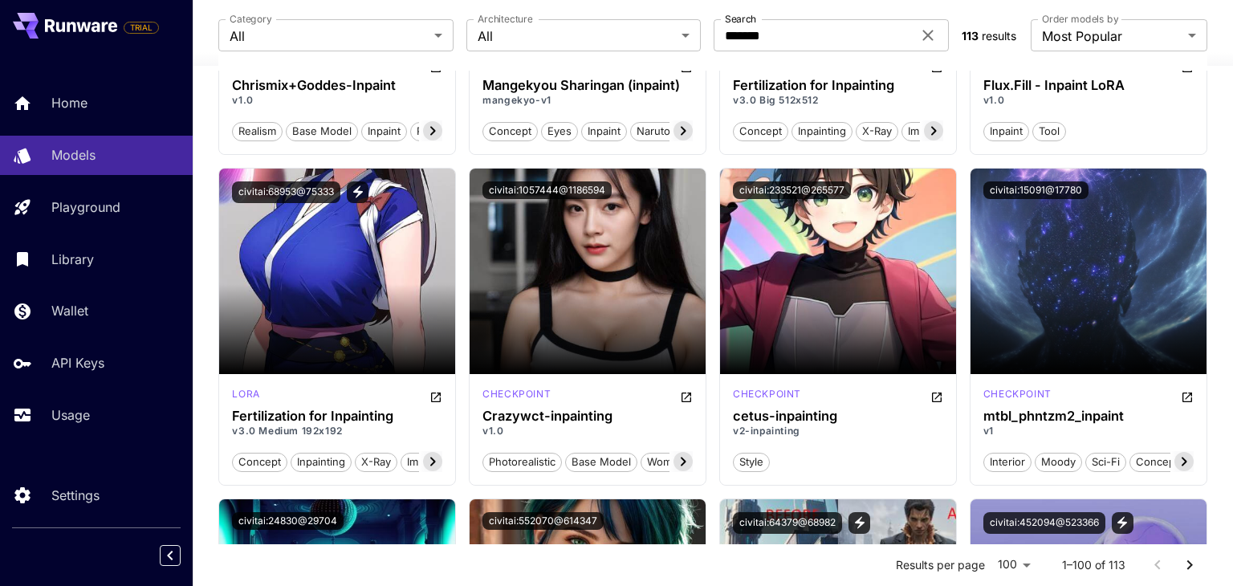
scroll to position [4324, 0]
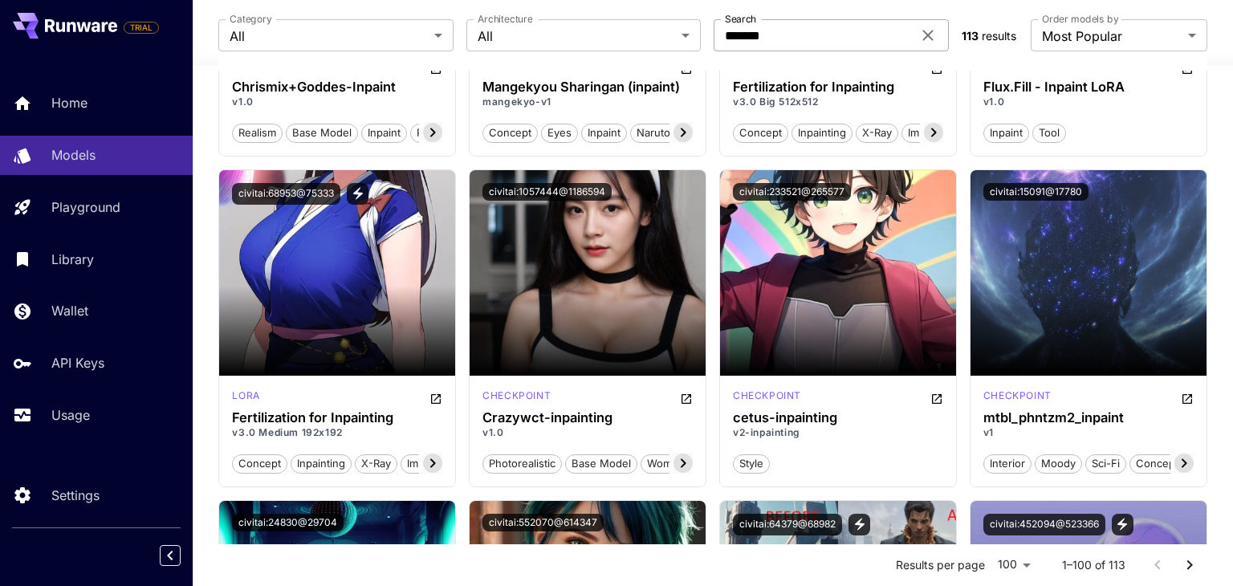
click at [748, 35] on input "*******" at bounding box center [813, 35] width 198 height 32
paste input "text"
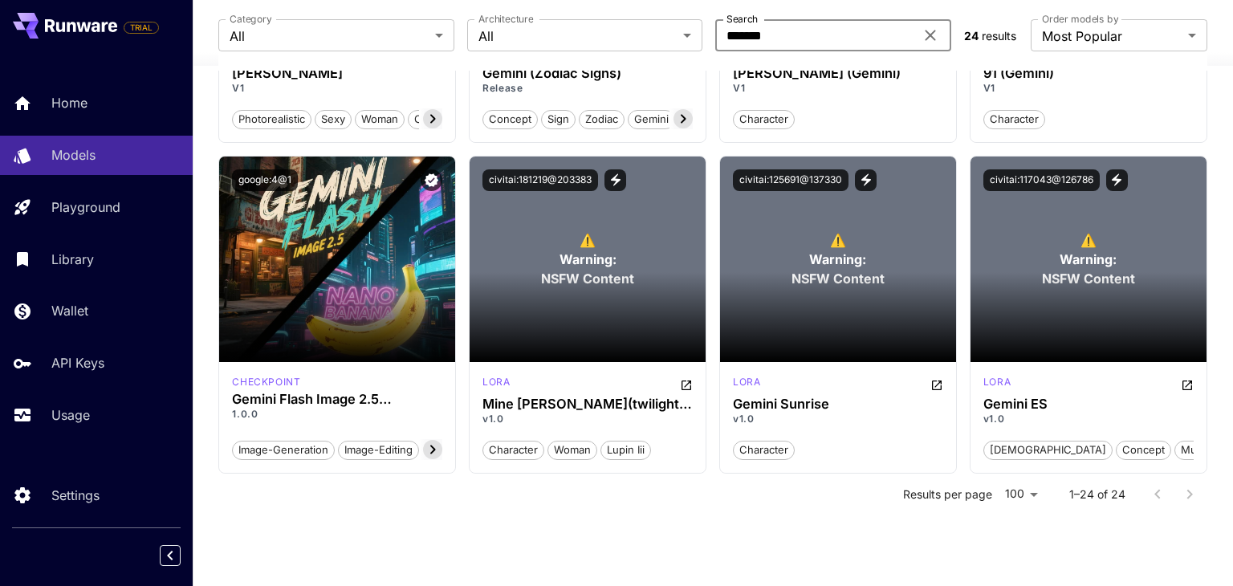
scroll to position [2345, 0]
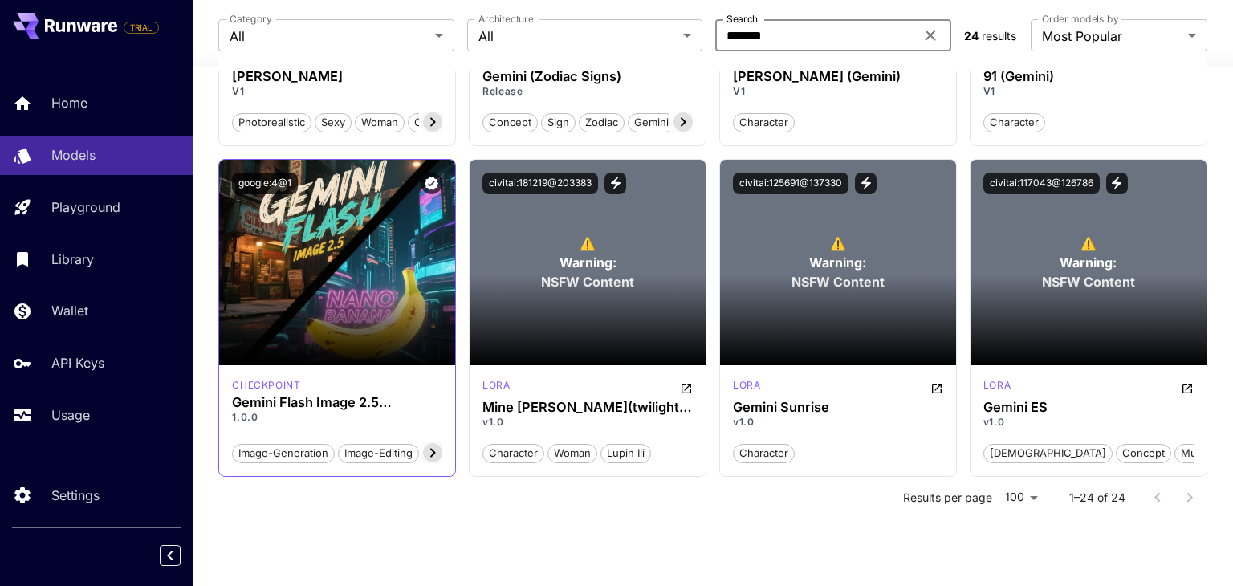
type input "******"
click at [435, 453] on icon at bounding box center [432, 452] width 19 height 19
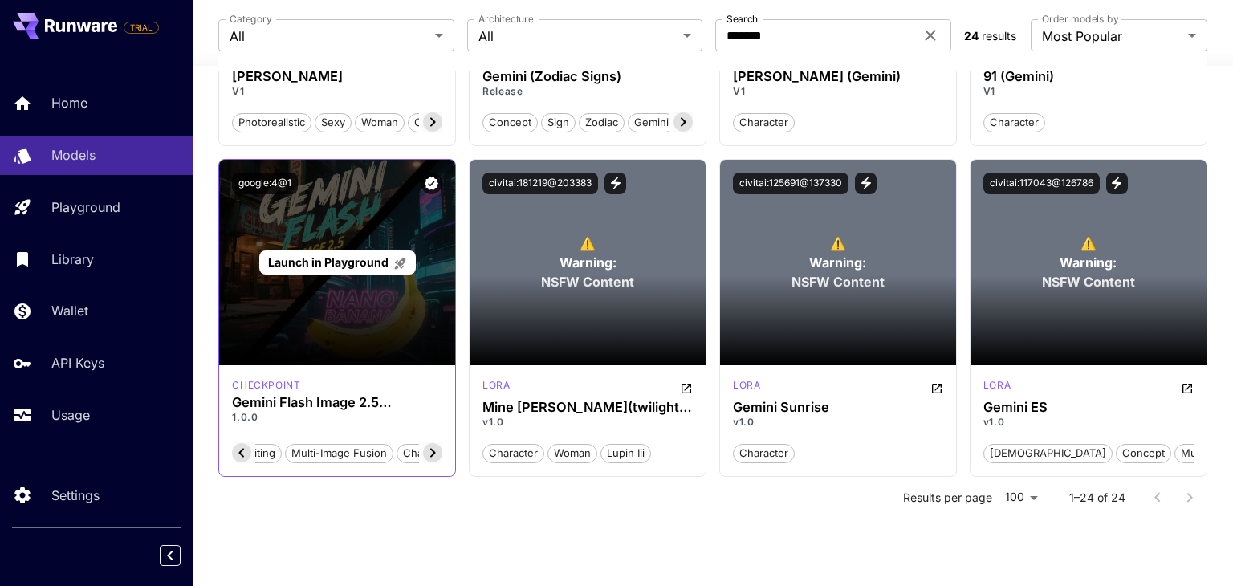
click at [372, 207] on div "Launch in Playground" at bounding box center [337, 263] width 236 height 206
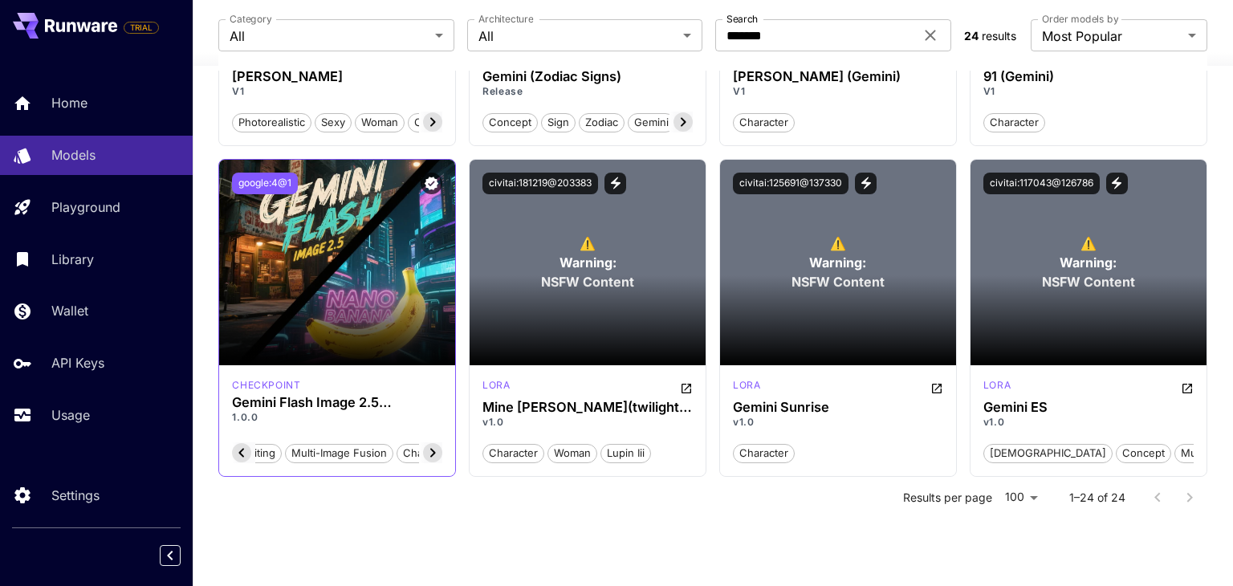
click at [283, 181] on button "google:4@1" at bounding box center [265, 184] width 66 height 22
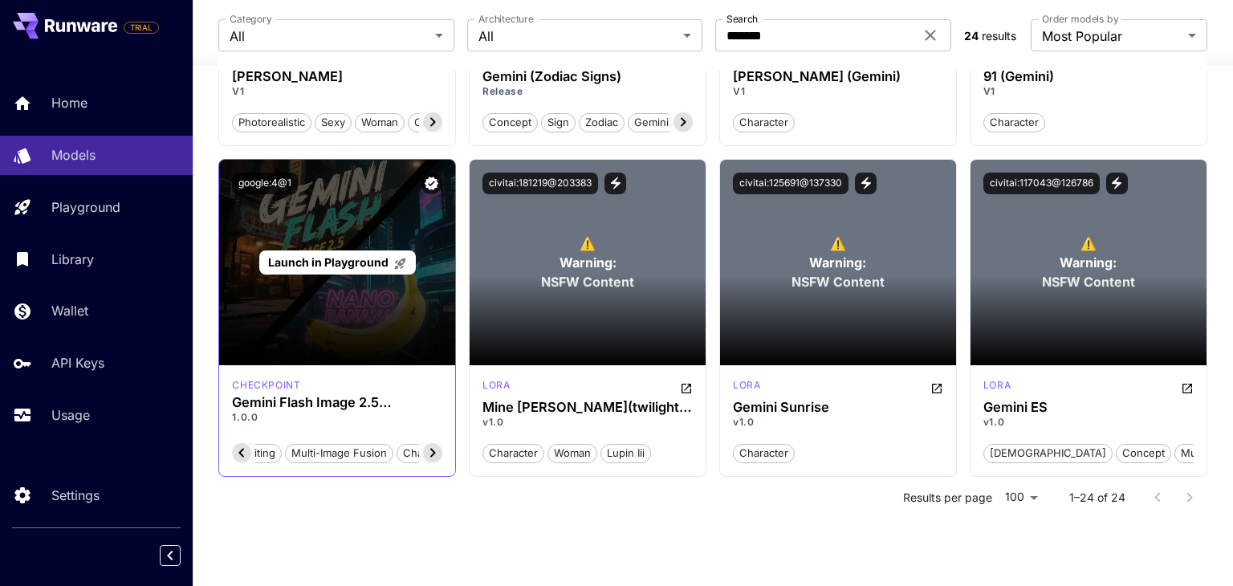
click at [396, 226] on div "Launch in Playground" at bounding box center [337, 263] width 236 height 206
click at [366, 262] on span "Launch in Playground" at bounding box center [328, 262] width 120 height 14
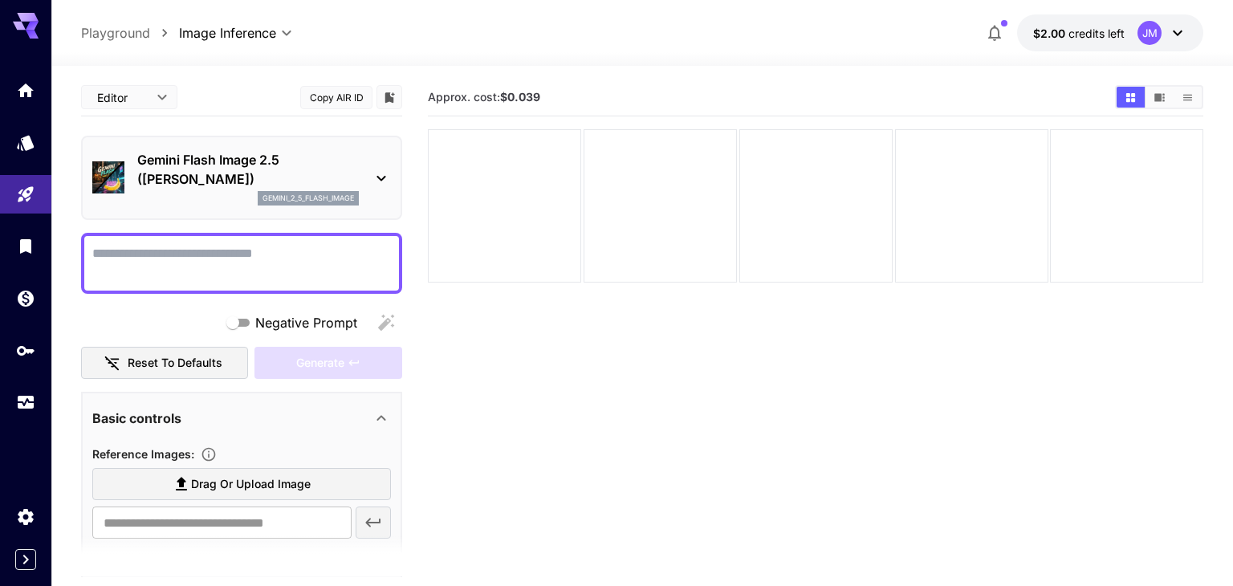
click at [389, 187] on icon at bounding box center [381, 178] width 19 height 19
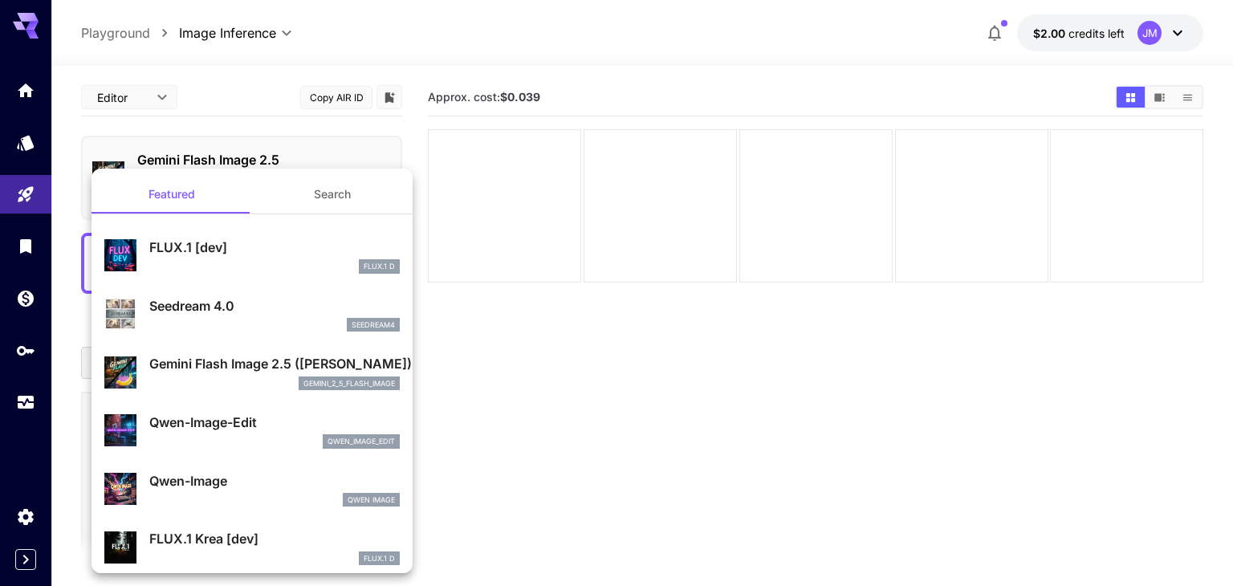
click at [366, 384] on p "gemini_2_5_flash_image" at bounding box center [349, 383] width 92 height 11
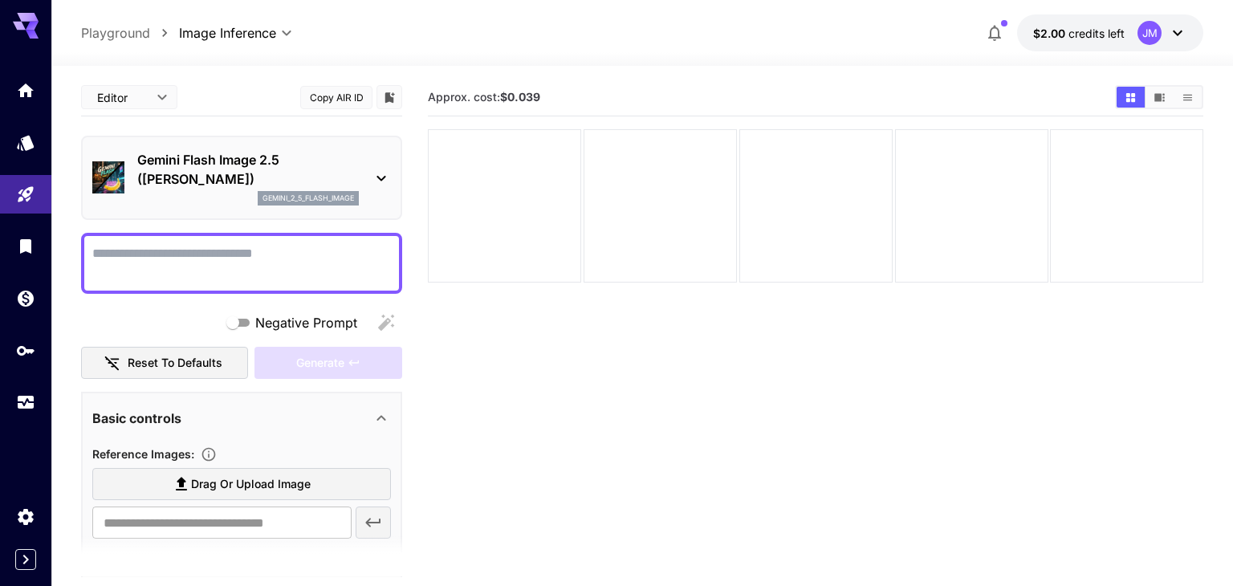
click at [346, 97] on button "Copy AIR ID" at bounding box center [336, 97] width 72 height 23
click at [33, 83] on icon "Home" at bounding box center [27, 85] width 19 height 19
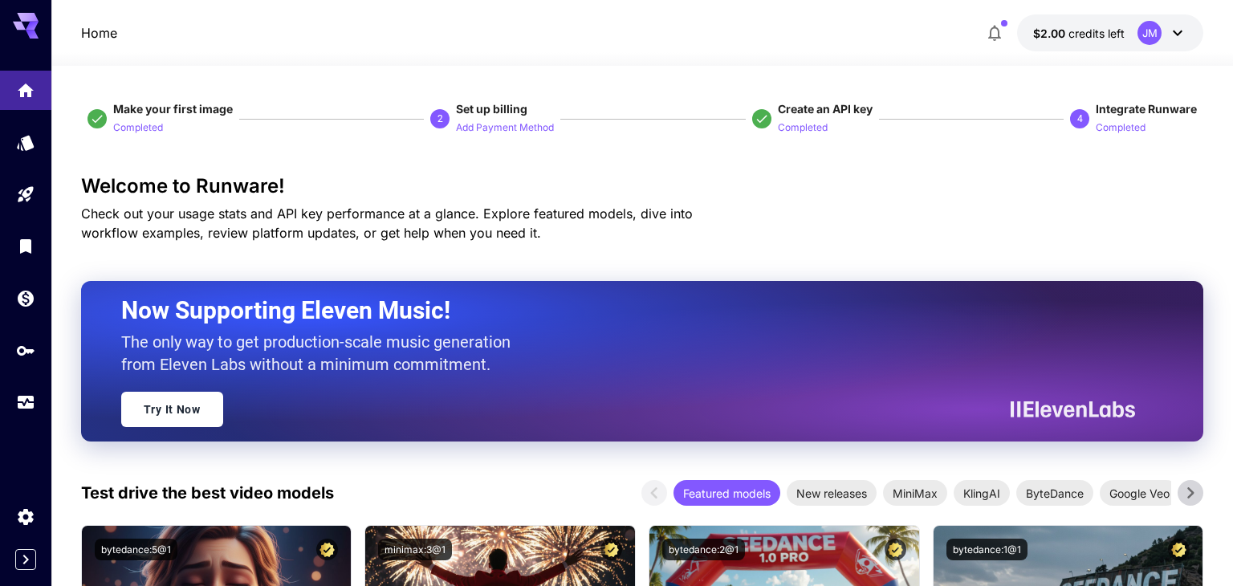
click at [30, 23] on icon at bounding box center [32, 26] width 13 height 9
click at [23, 559] on icon "Expand sidebar" at bounding box center [25, 559] width 19 height 19
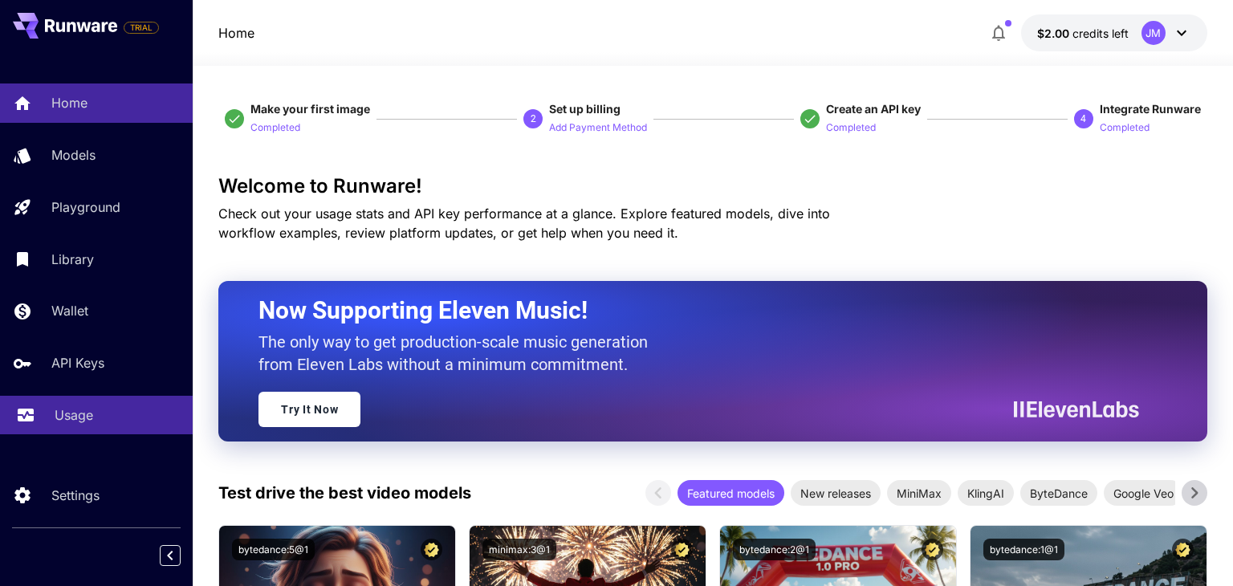
click at [76, 409] on p "Usage" at bounding box center [74, 414] width 39 height 19
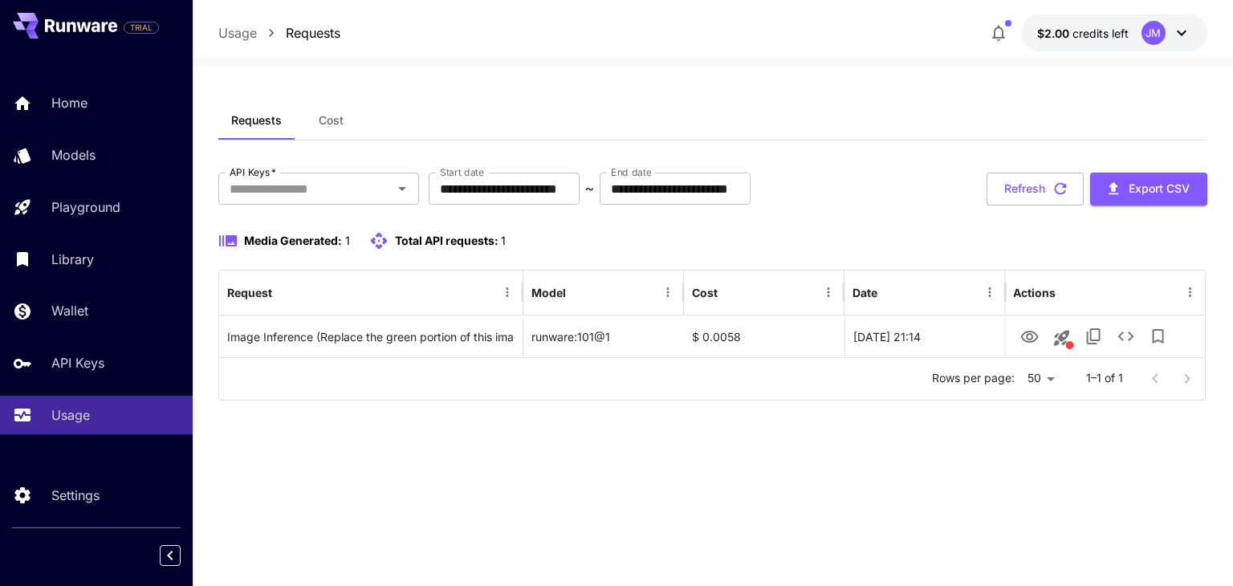
click at [338, 128] on button "Cost" at bounding box center [331, 120] width 72 height 39
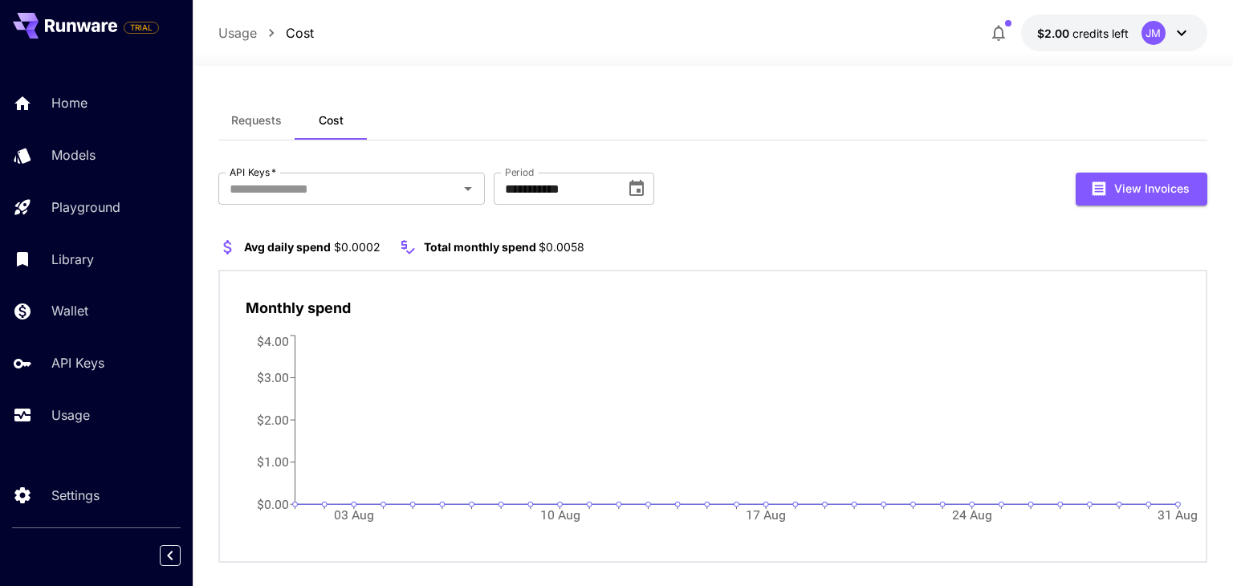
click at [246, 116] on span "Requests" at bounding box center [256, 120] width 51 height 14
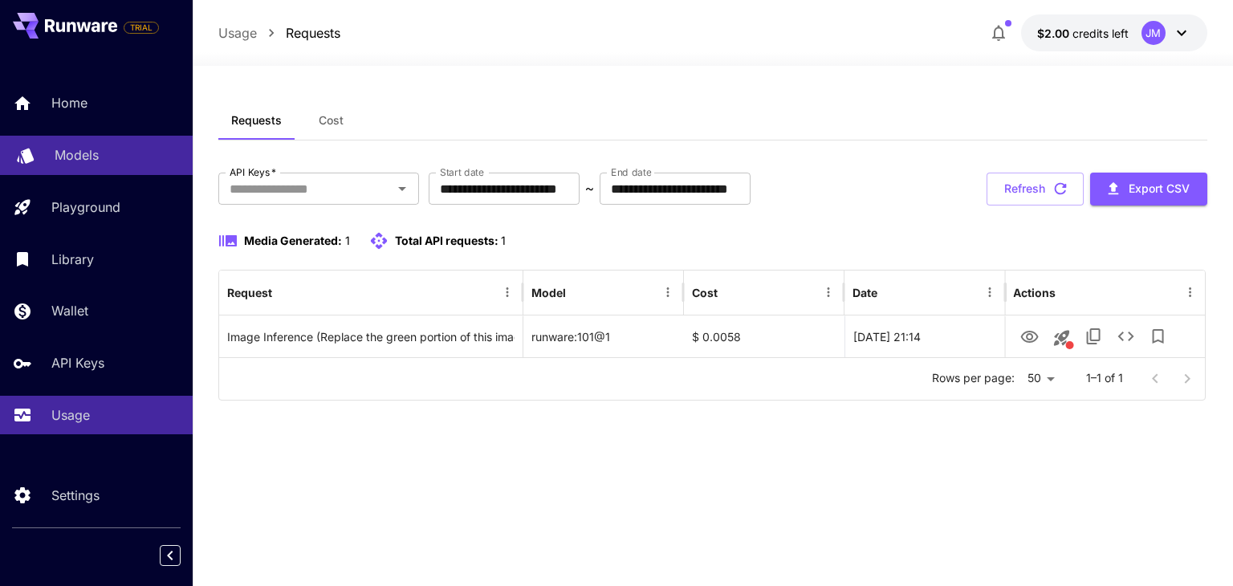
click at [74, 148] on p "Models" at bounding box center [77, 154] width 44 height 19
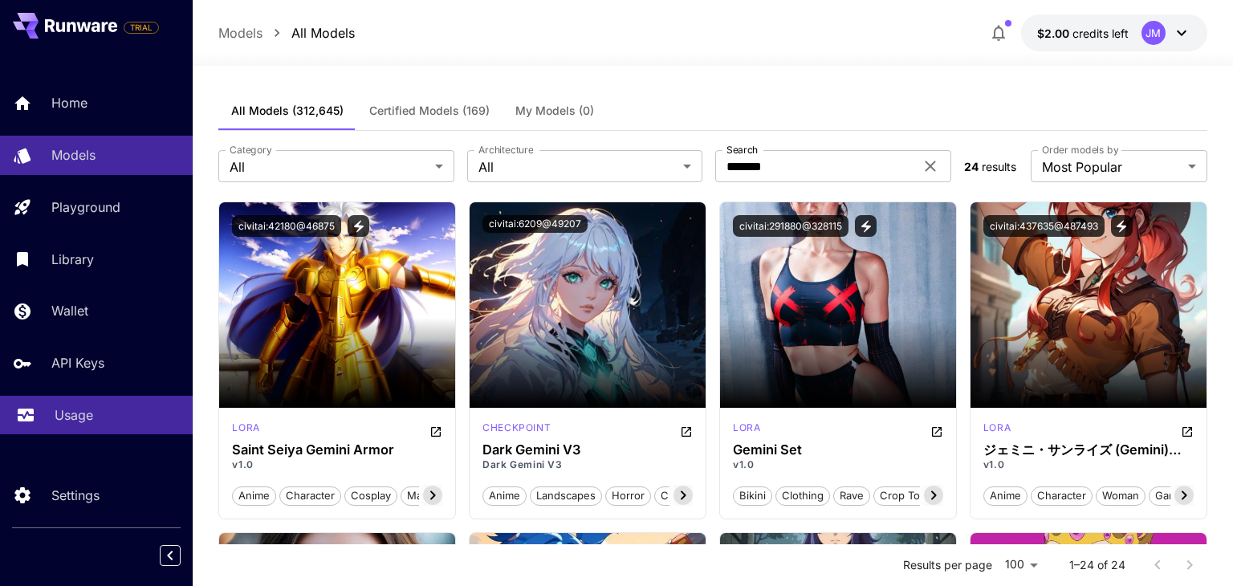
click at [55, 424] on p "Usage" at bounding box center [74, 414] width 39 height 19
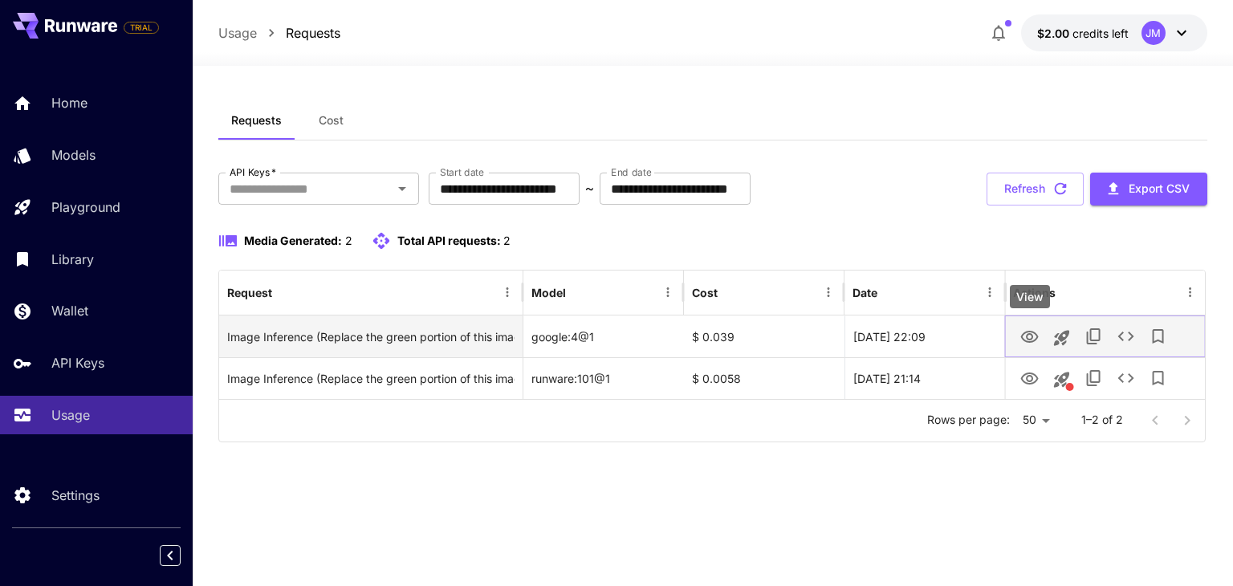
click at [1031, 338] on icon "View" at bounding box center [1029, 337] width 18 height 12
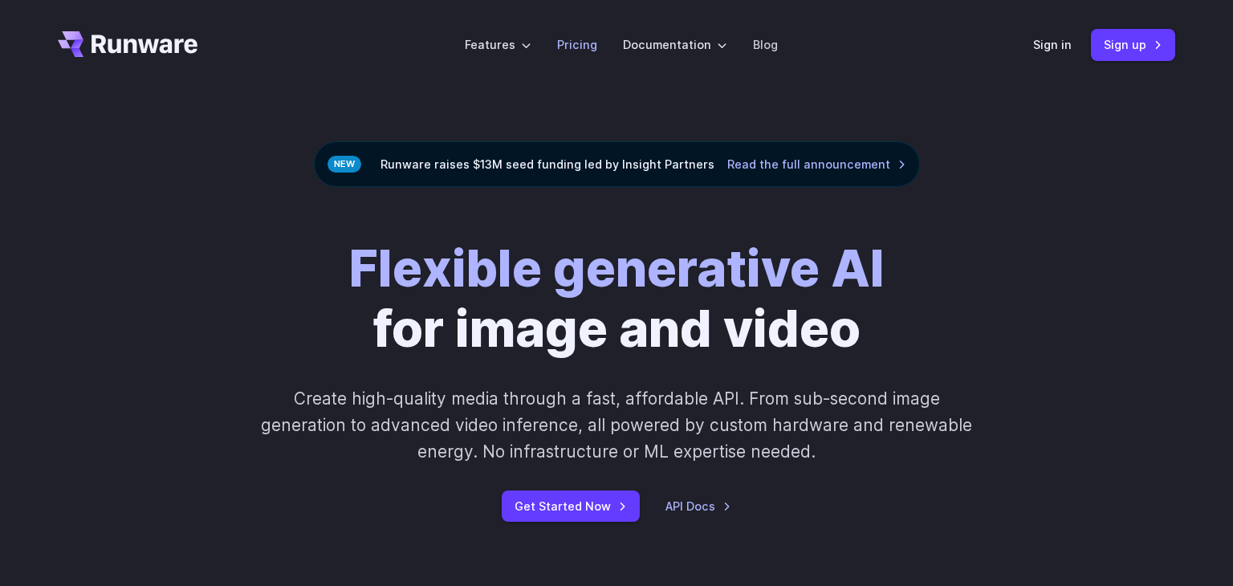
click at [584, 41] on link "Pricing" at bounding box center [577, 44] width 40 height 18
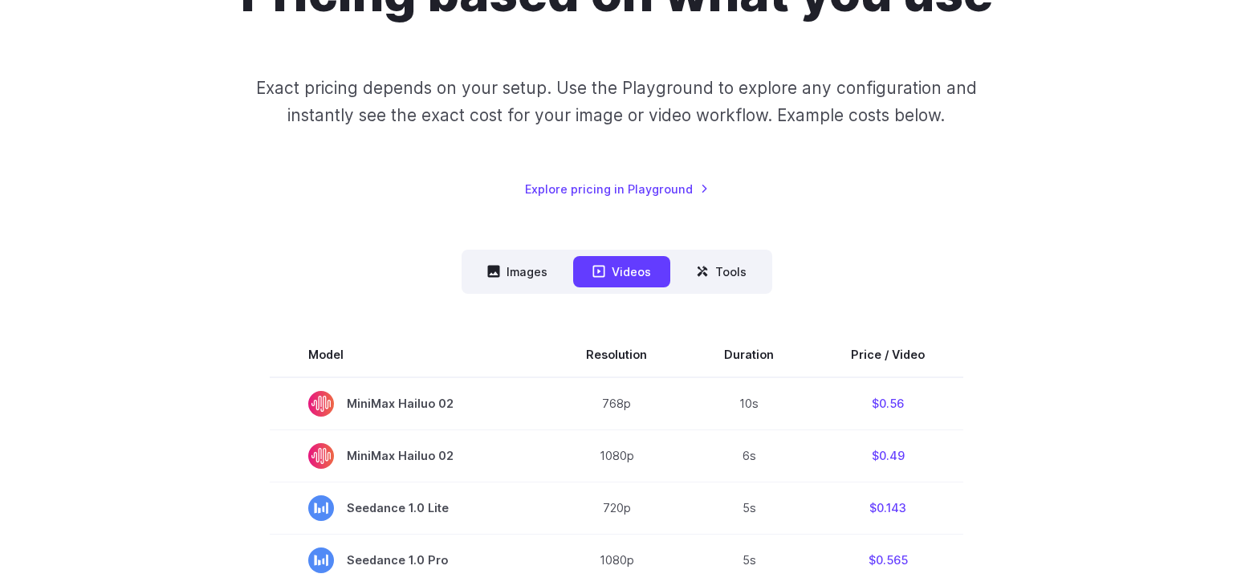
scroll to position [203, 0]
click at [512, 276] on button "Images" at bounding box center [517, 272] width 99 height 31
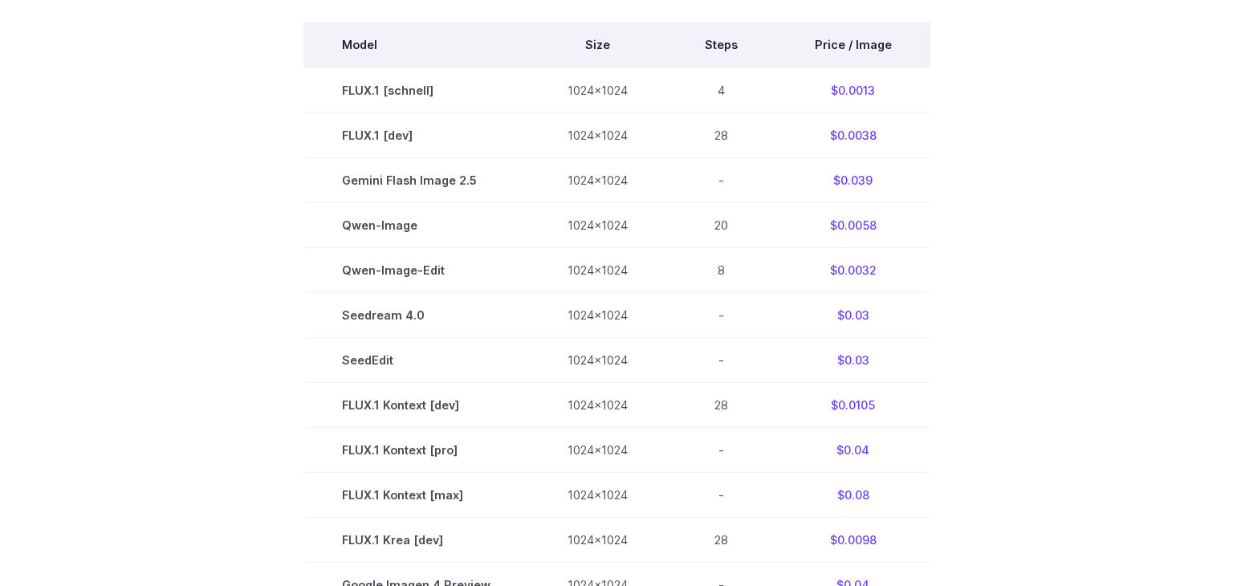
scroll to position [511, 0]
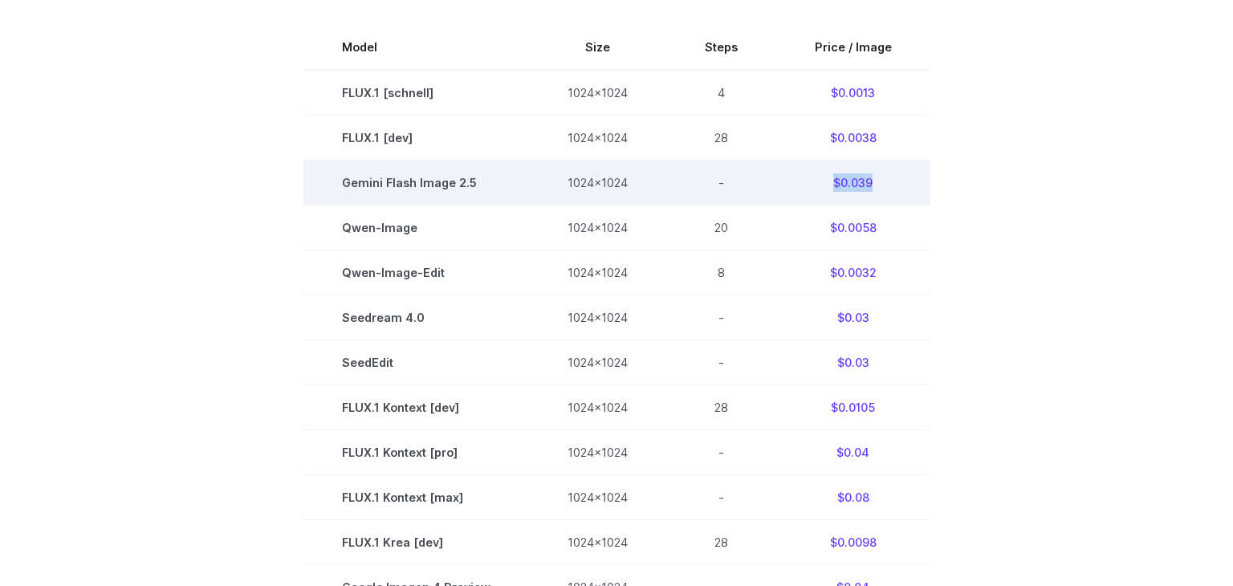
drag, startPoint x: 876, startPoint y: 185, endPoint x: 822, endPoint y: 172, distance: 55.3
click at [822, 172] on td "$0.039" at bounding box center [853, 183] width 154 height 45
copy td "$0.039"
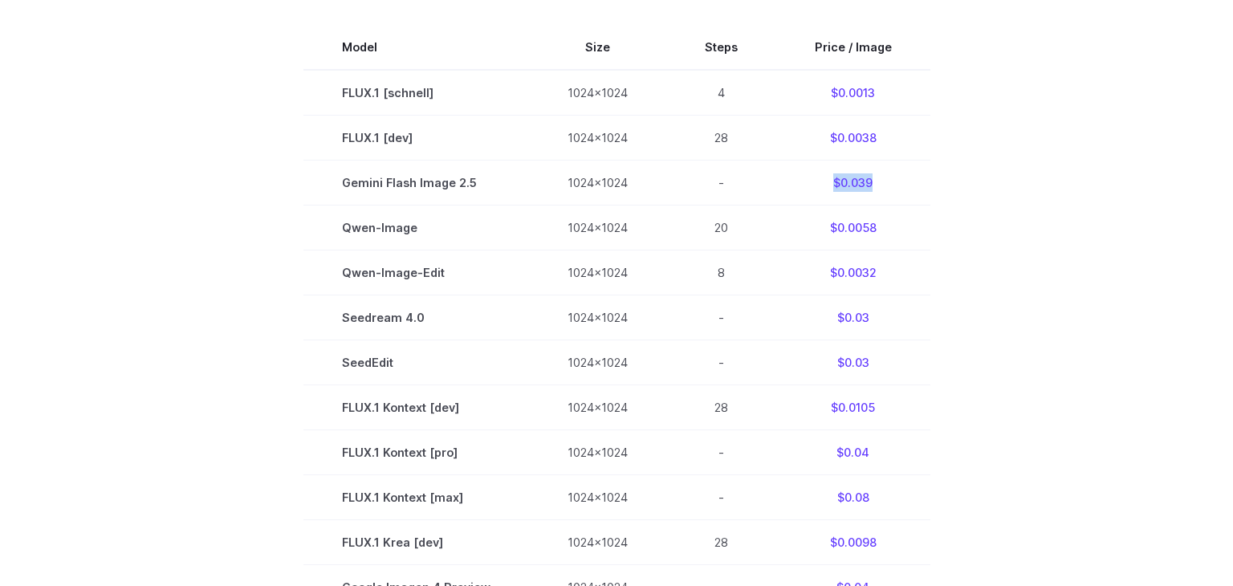
click at [1097, 238] on section "Model Size Steps Price / Image FLUX.1 [schnell] 1024x1024 4 $0.0013 FLUX.1 [dev…" at bounding box center [616, 497] width 1117 height 945
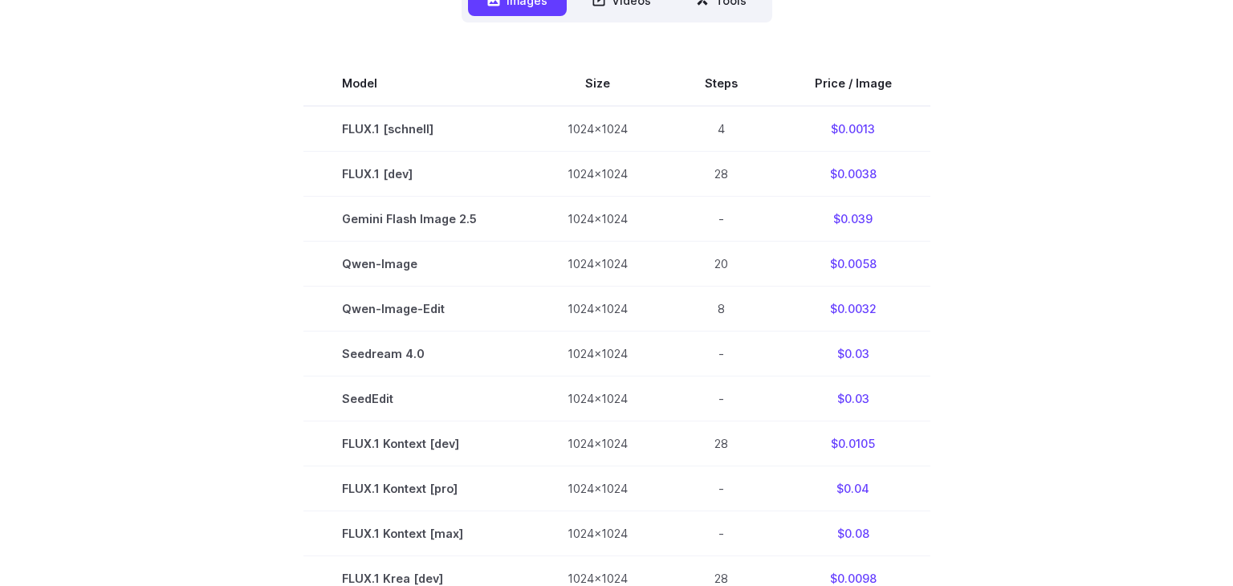
scroll to position [470, 0]
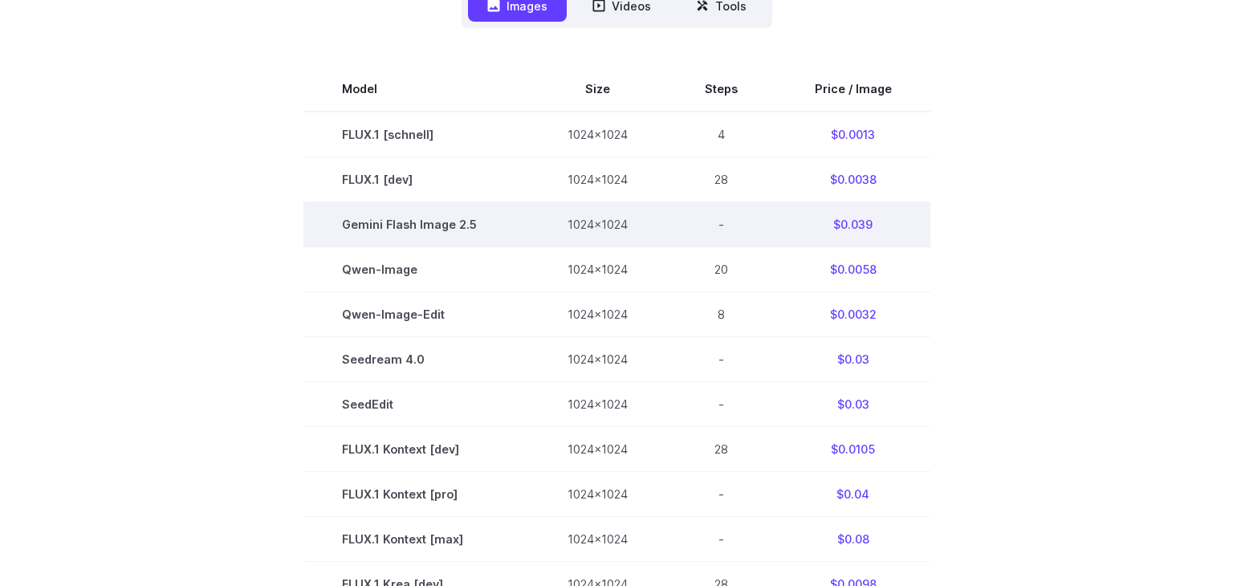
click at [848, 226] on td "$0.039" at bounding box center [853, 224] width 154 height 45
click at [447, 215] on span "Gemini Flash Image 2.5" at bounding box center [416, 224] width 149 height 18
click at [451, 218] on span "Gemini Flash Image 2.5" at bounding box center [416, 224] width 149 height 18
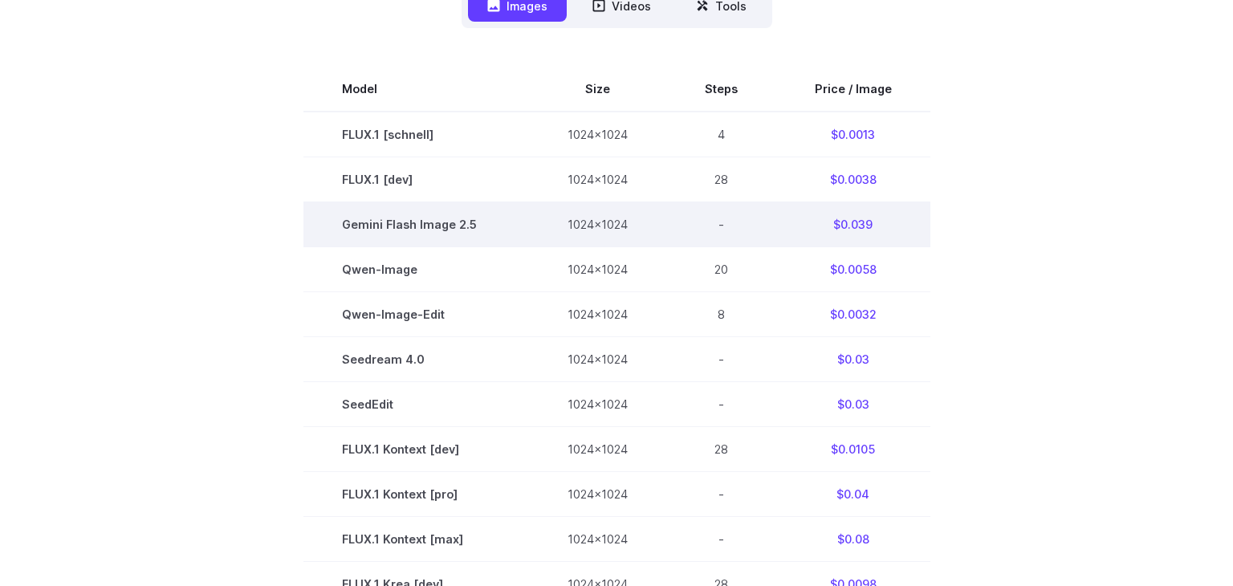
click at [451, 218] on span "Gemini Flash Image 2.5" at bounding box center [416, 224] width 149 height 18
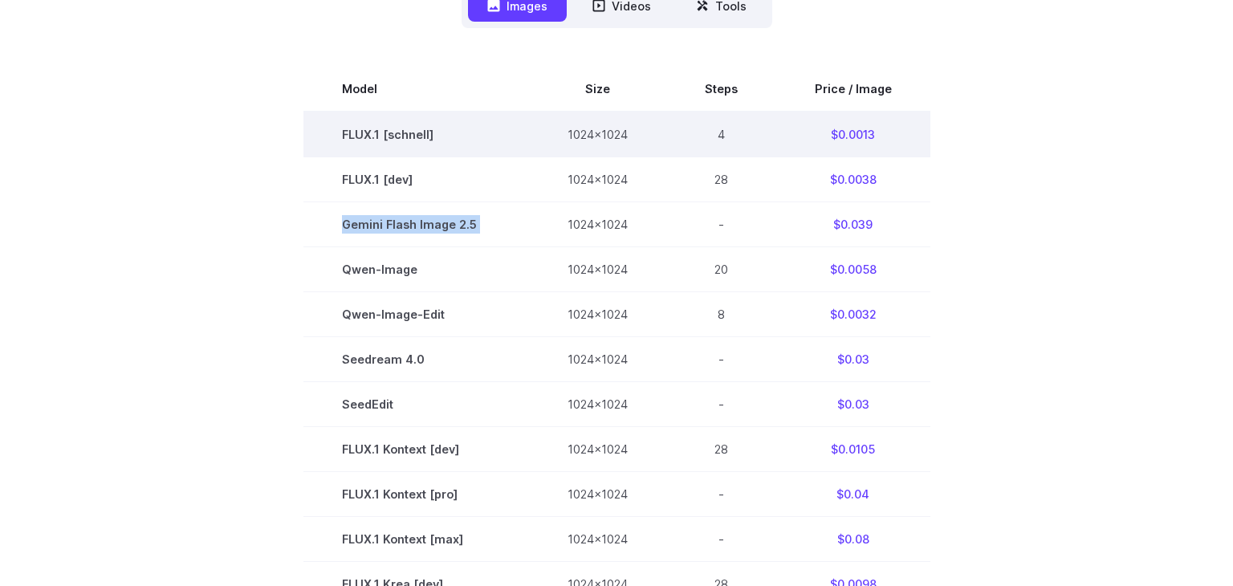
scroll to position [376, 0]
